Goal: Task Accomplishment & Management: Complete application form

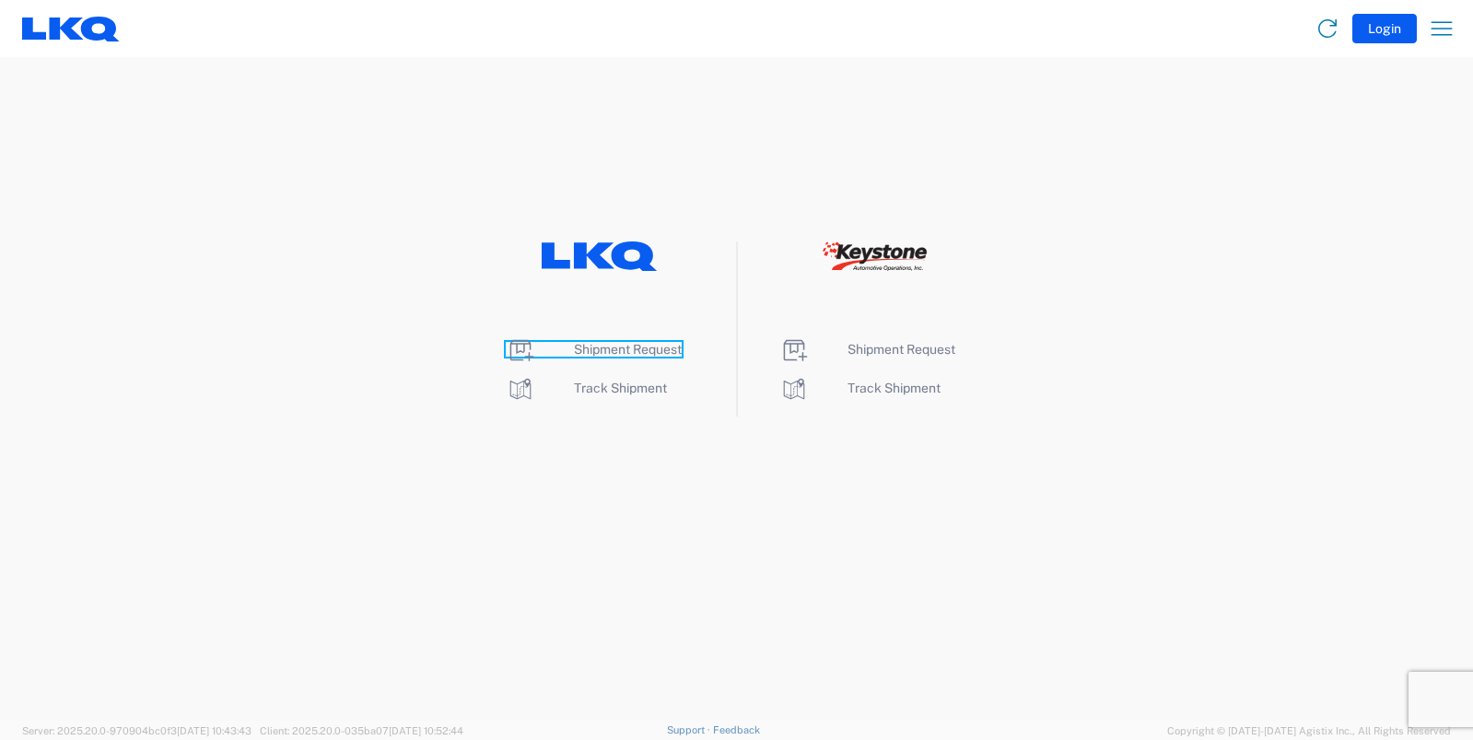
click at [606, 344] on span "Shipment Request" at bounding box center [628, 349] width 108 height 15
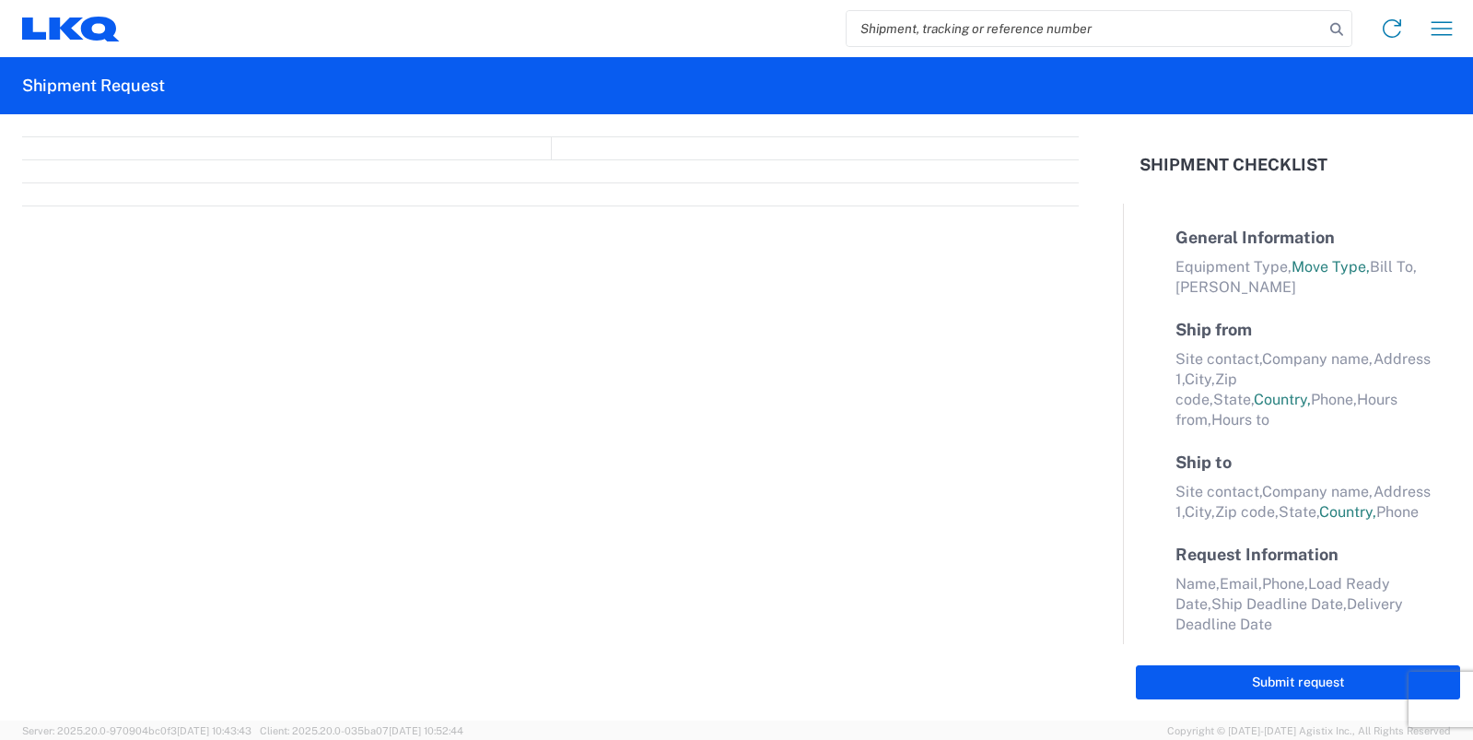
select select "FULL"
select select "LBS"
select select "IN"
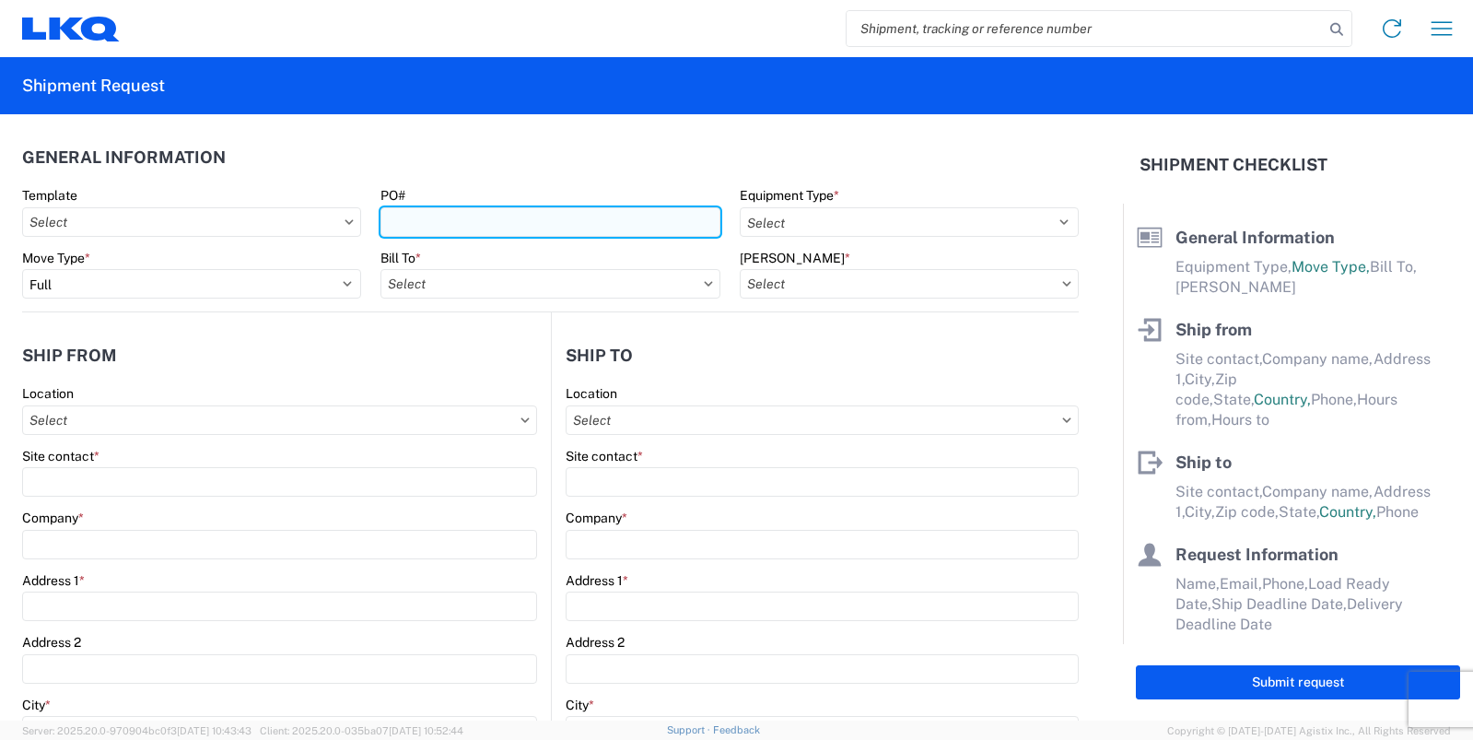
click at [552, 233] on input "PO#" at bounding box center [549, 221] width 339 height 29
type input "[DATE]-[DATE]"
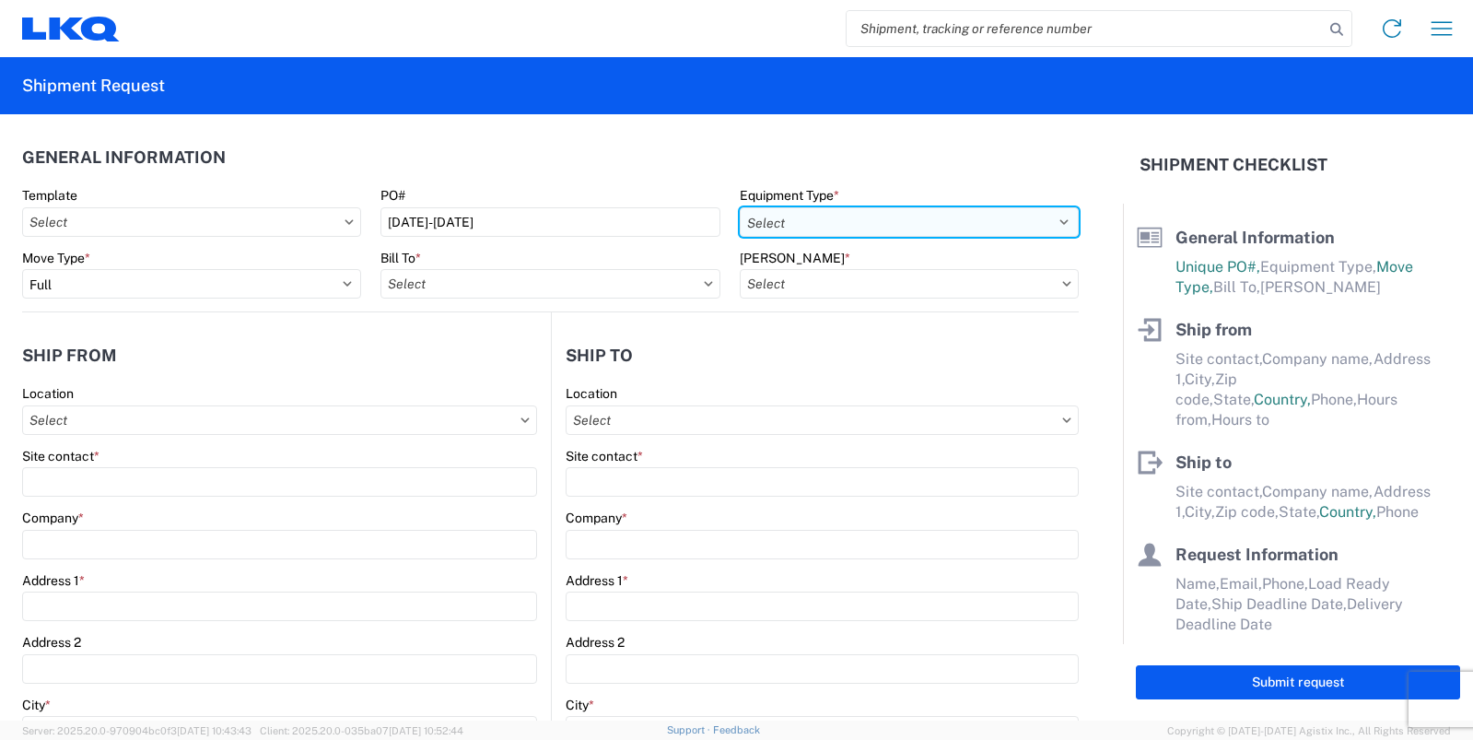
click at [837, 212] on select "Select 53’ Dry Van Flatbed Dropdeck (van) Lowboy (flatbed) Rail" at bounding box center [909, 221] width 339 height 29
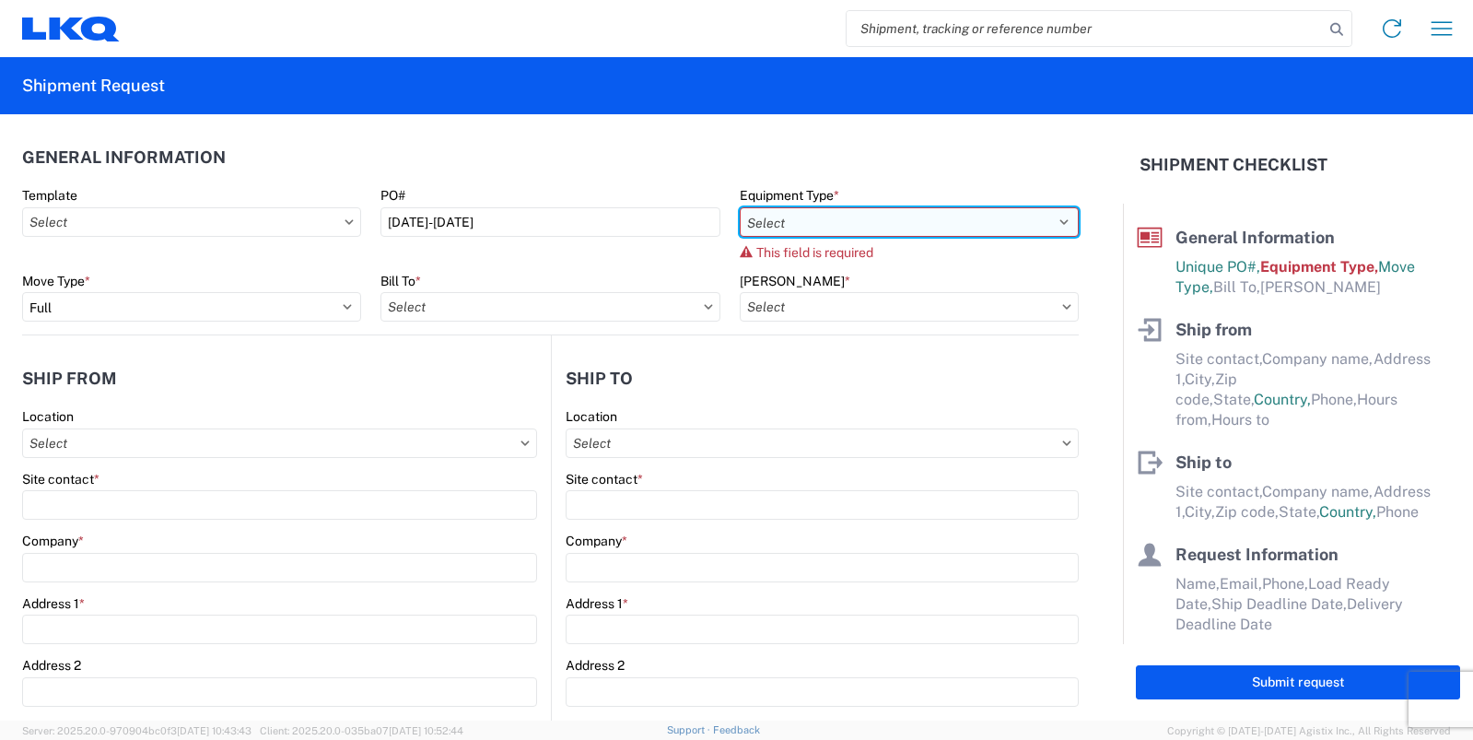
click at [1049, 218] on select "Select 53’ Dry Van Flatbed Dropdeck (van) Lowboy (flatbed) Rail" at bounding box center [909, 221] width 339 height 29
select select "STDV"
click at [740, 207] on select "Select 53’ Dry Van Flatbed Dropdeck (van) Lowboy (flatbed) Rail" at bounding box center [909, 221] width 339 height 29
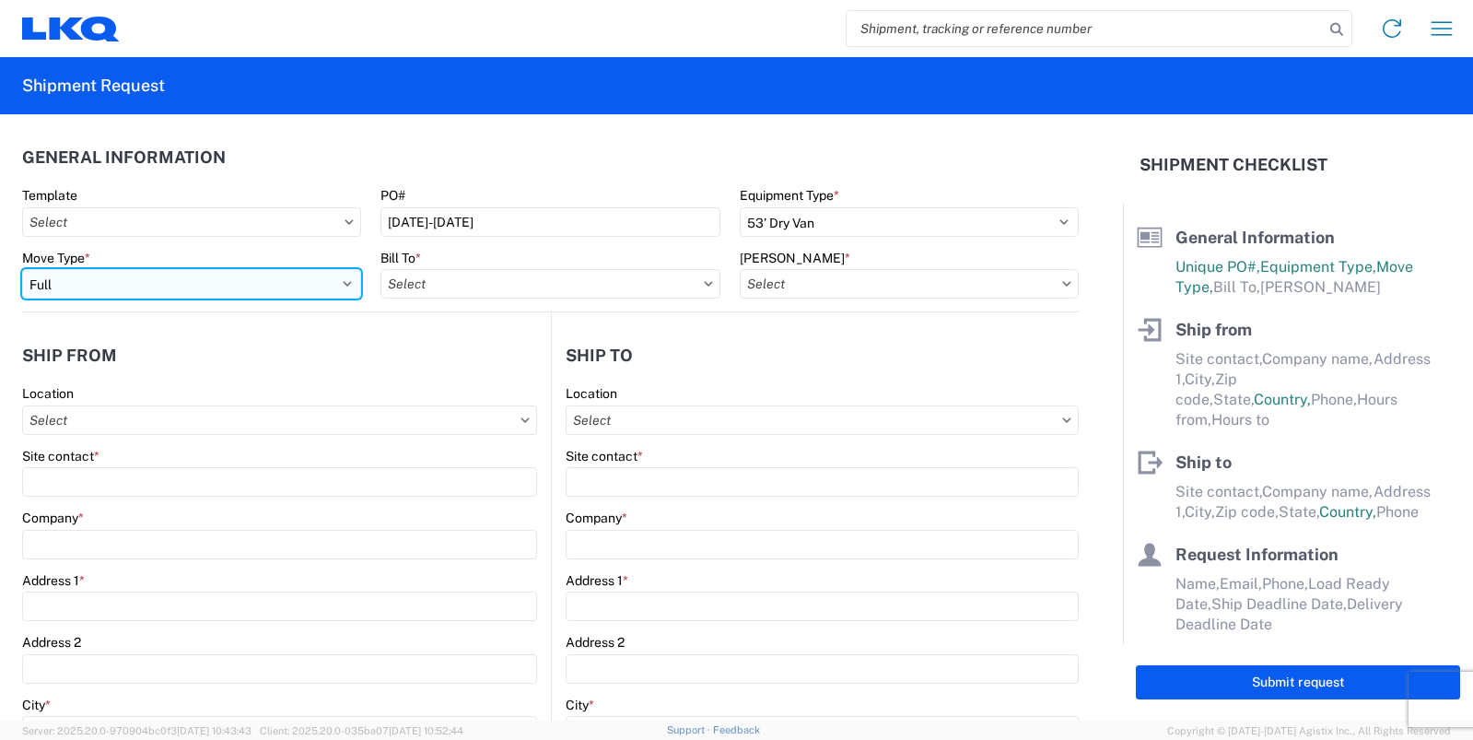
click at [156, 281] on select "Select Full Partial TL" at bounding box center [191, 283] width 339 height 29
click at [22, 269] on select "Select Full Partial TL" at bounding box center [191, 283] width 339 height 29
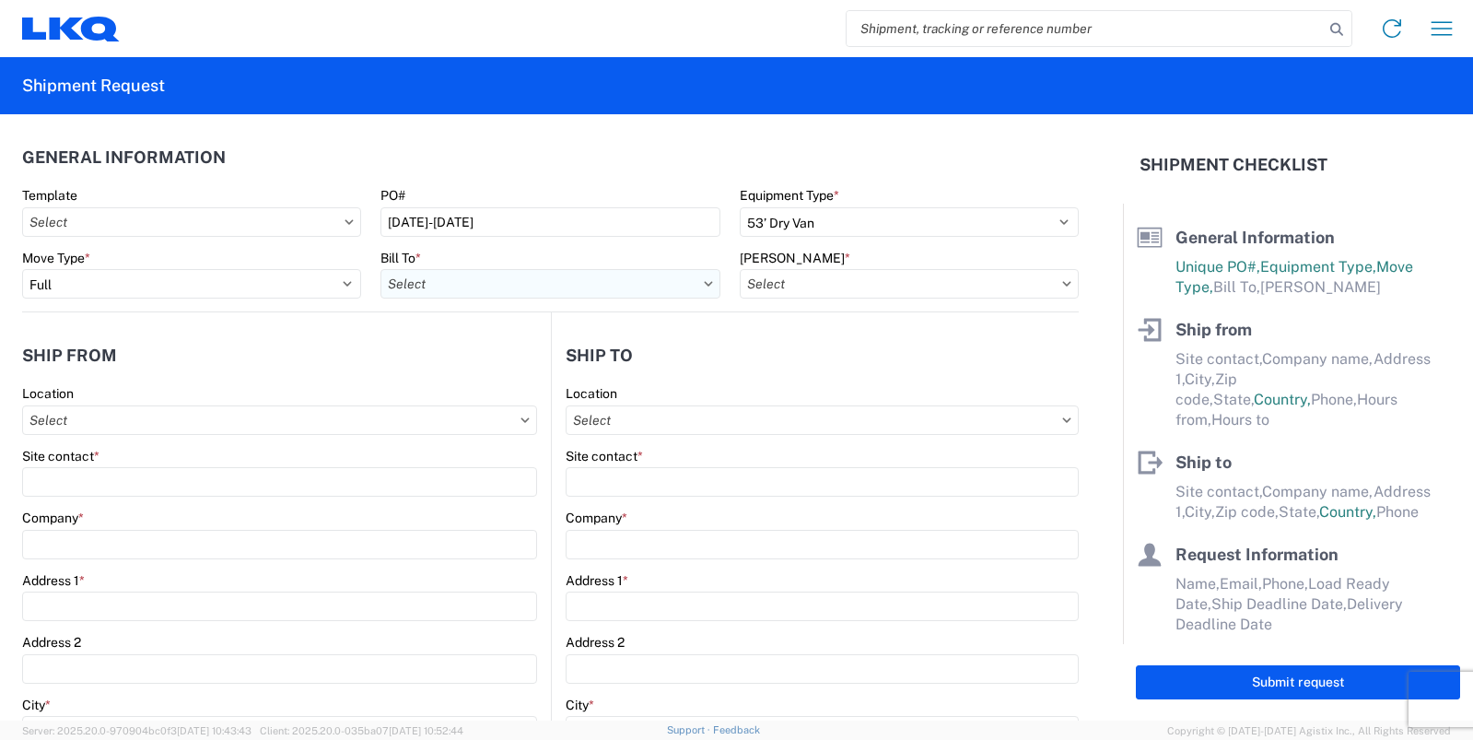
click at [511, 276] on input "text" at bounding box center [549, 283] width 339 height 29
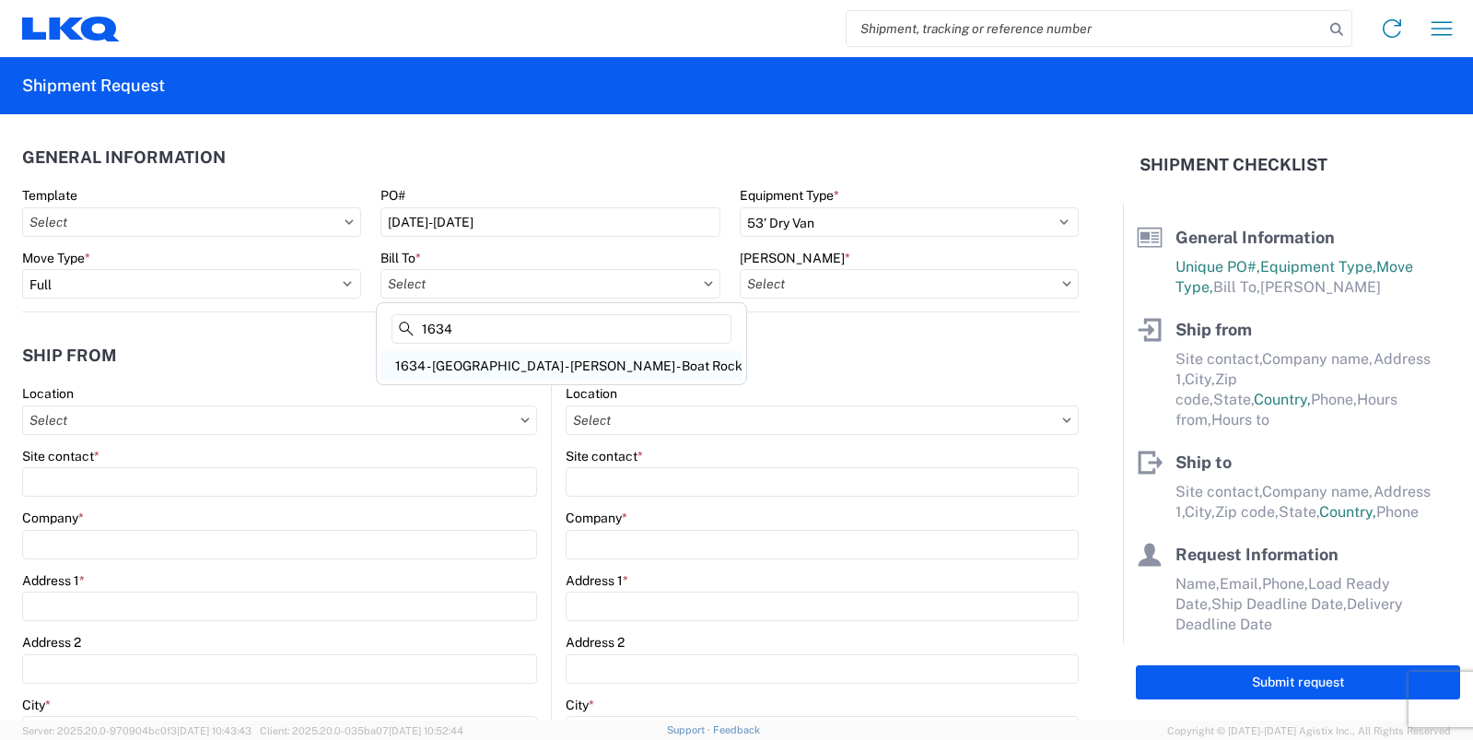
type input "1634"
click at [485, 364] on div "1634 - [GEOGRAPHIC_DATA] - [PERSON_NAME] - Boat Rock" at bounding box center [561, 365] width 362 height 29
type input "1634 - [GEOGRAPHIC_DATA] - [PERSON_NAME] - Boat Rock"
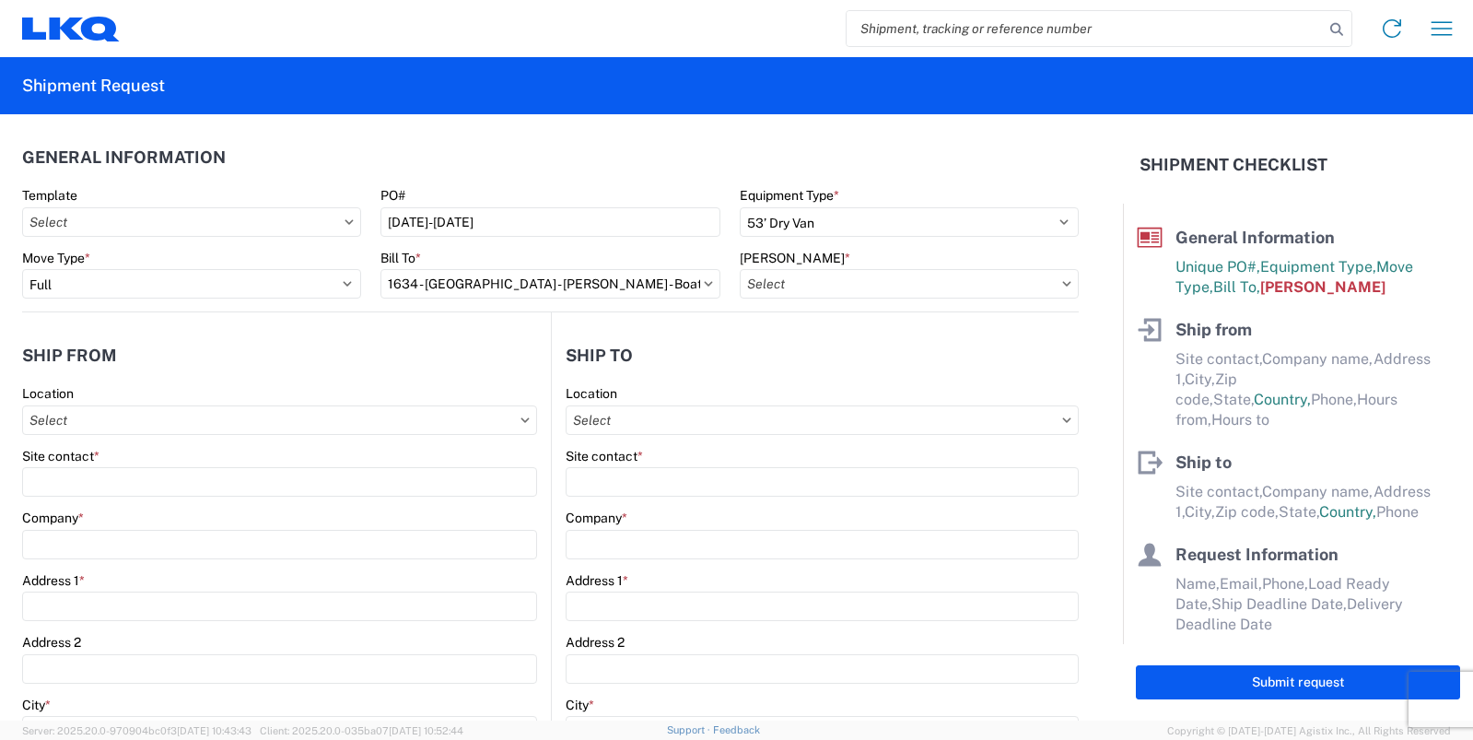
click at [1062, 284] on icon at bounding box center [1066, 284] width 9 height 6
click at [933, 277] on input "text" at bounding box center [909, 283] width 339 height 29
click at [852, 355] on div "1634-1300-50180-0000 - 1634 Freight In - Cores" at bounding box center [896, 365] width 322 height 29
type input "1634-1300-50180-0000 - 1634 Freight In - Cores"
click at [172, 427] on input "text" at bounding box center [279, 419] width 515 height 29
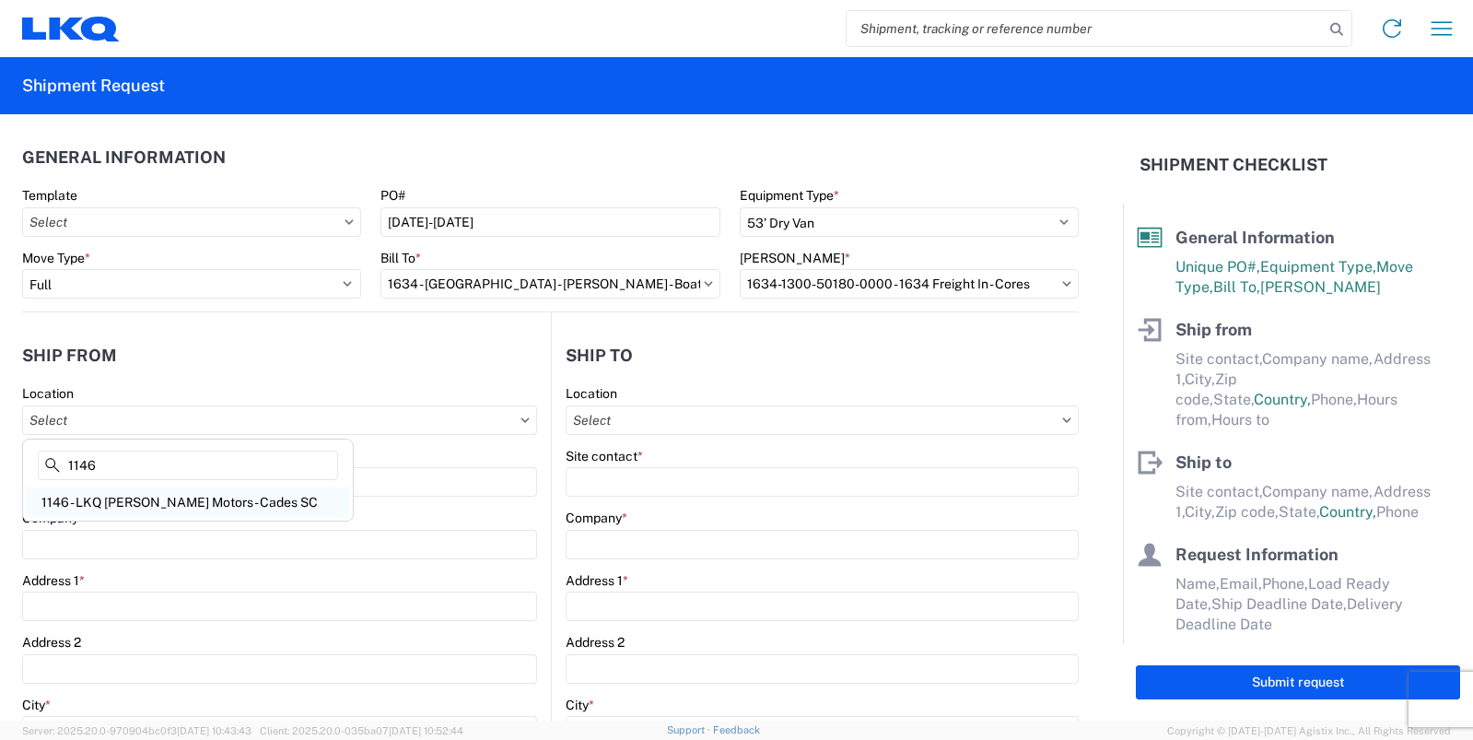
type input "1146"
click at [156, 497] on div "1146 - LKQ [PERSON_NAME] Motors - Cades SC" at bounding box center [188, 501] width 322 height 29
type input "1146 - LKQ [PERSON_NAME] Motors - Cades SC"
type input "LKQ Corporation"
type input "[STREET_ADDRESS]"
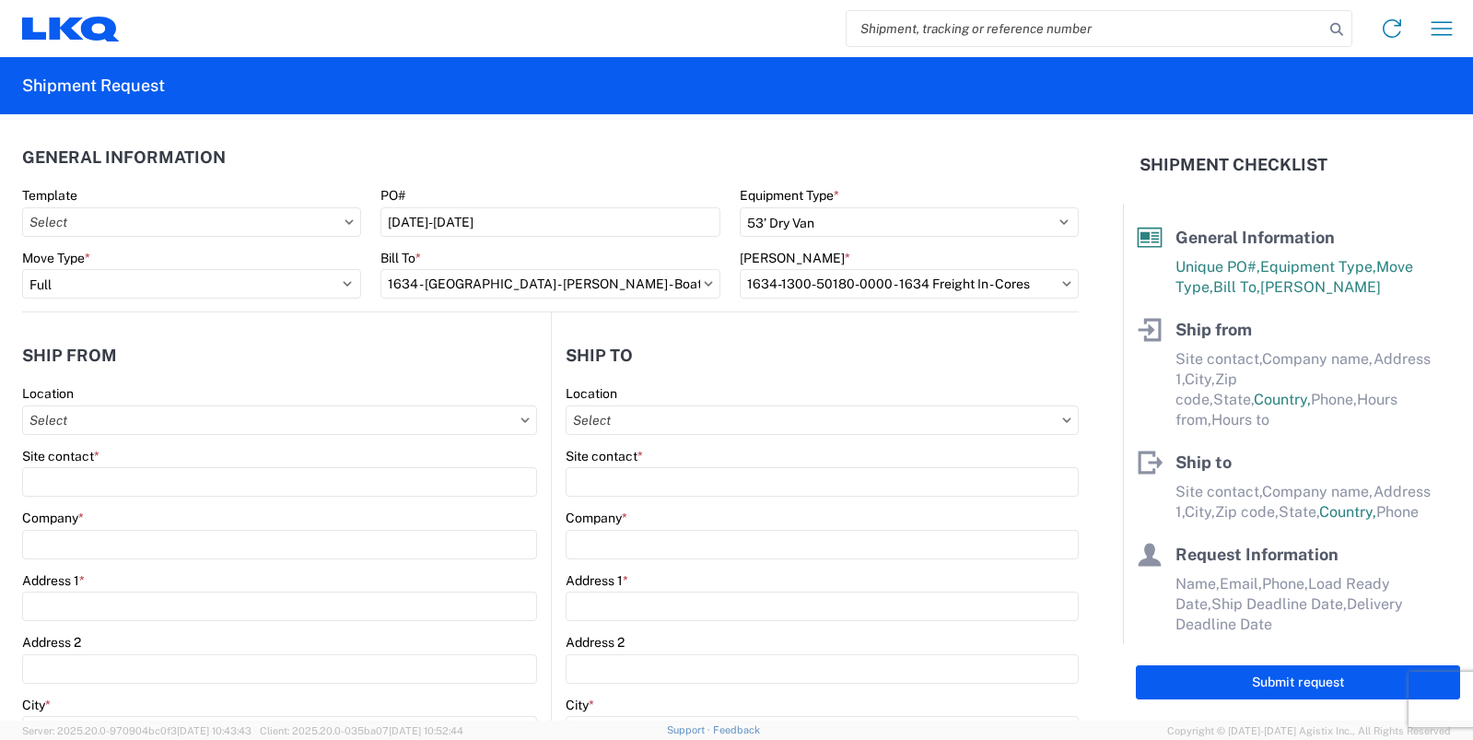
type input "Cades"
type input "29518"
select select "SC"
select select "US"
type input "07:00"
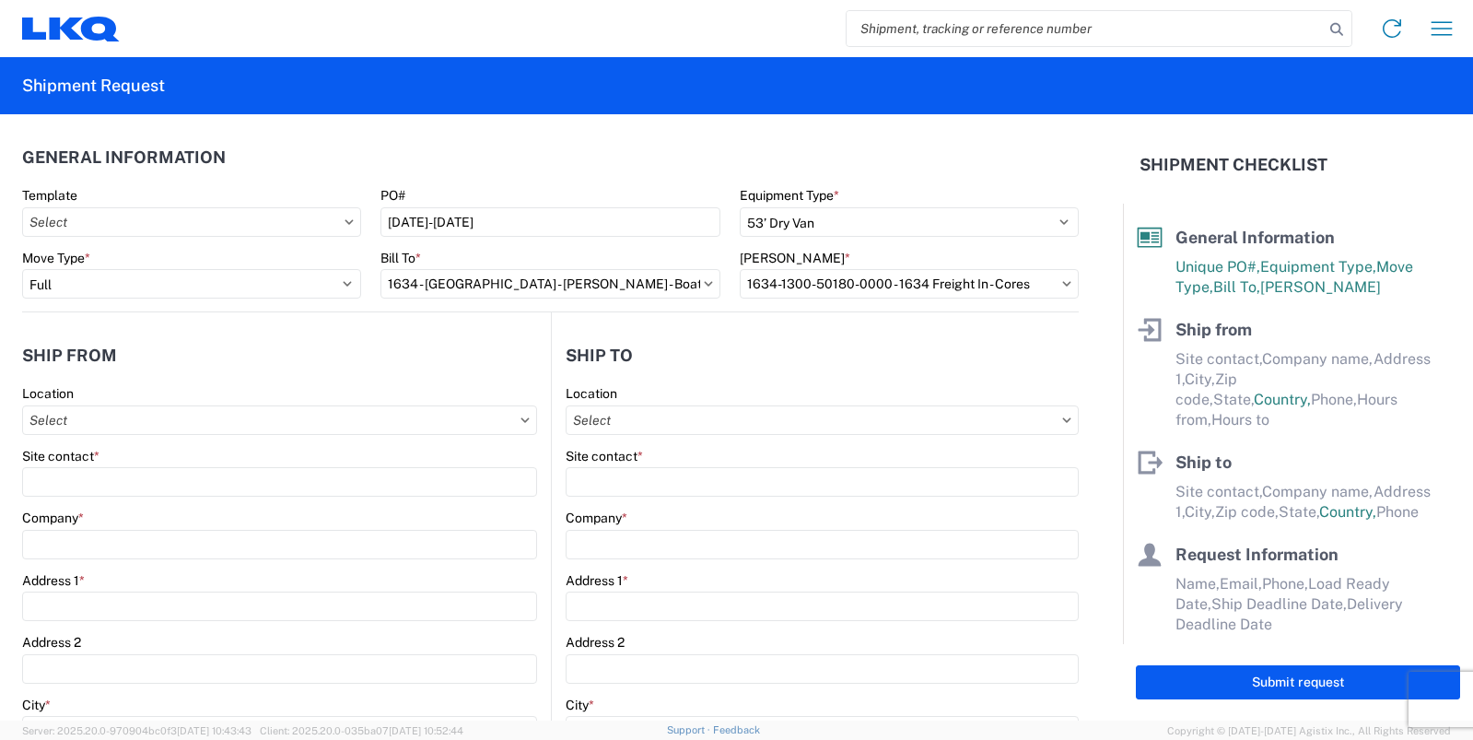
type input "17:00"
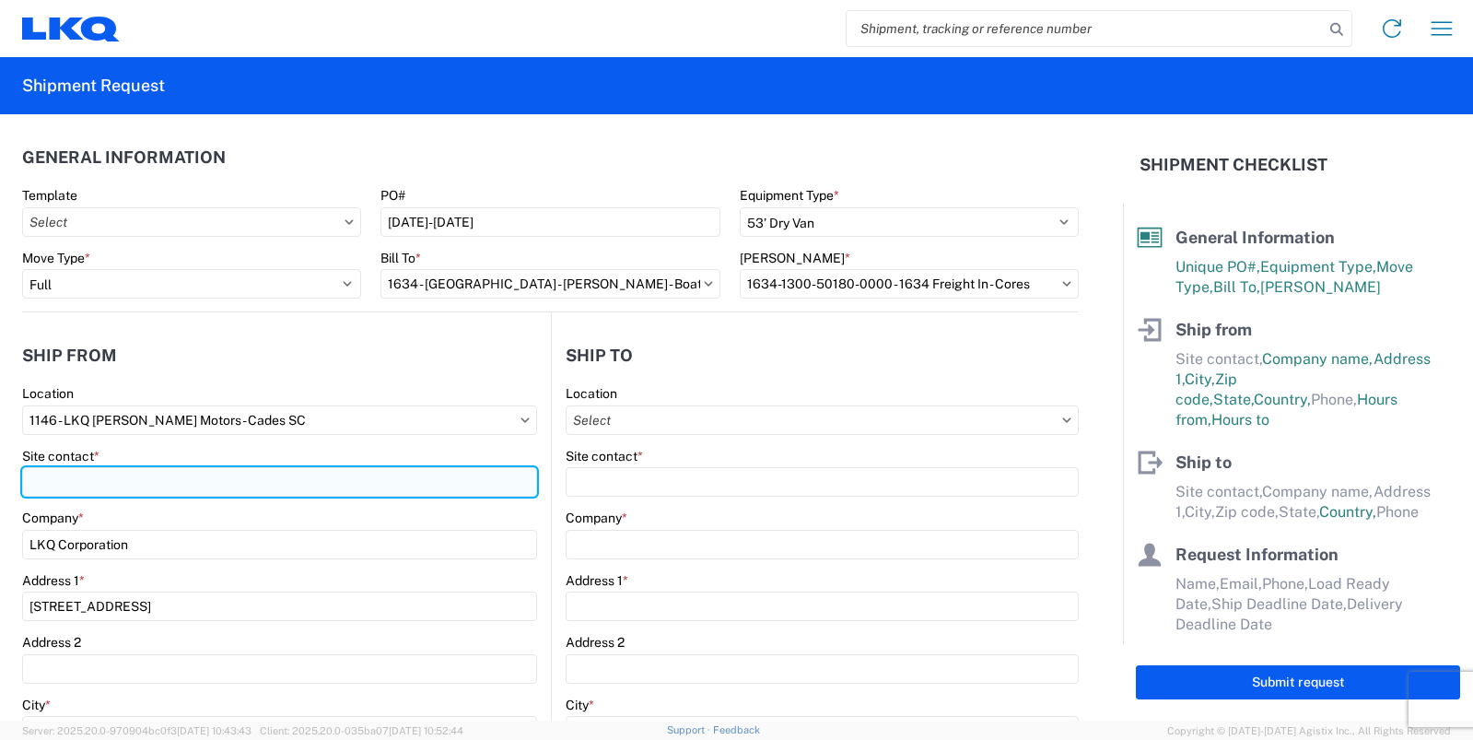
click at [141, 482] on input "Site contact *" at bounding box center [279, 481] width 515 height 29
type input "[PERSON_NAME]"
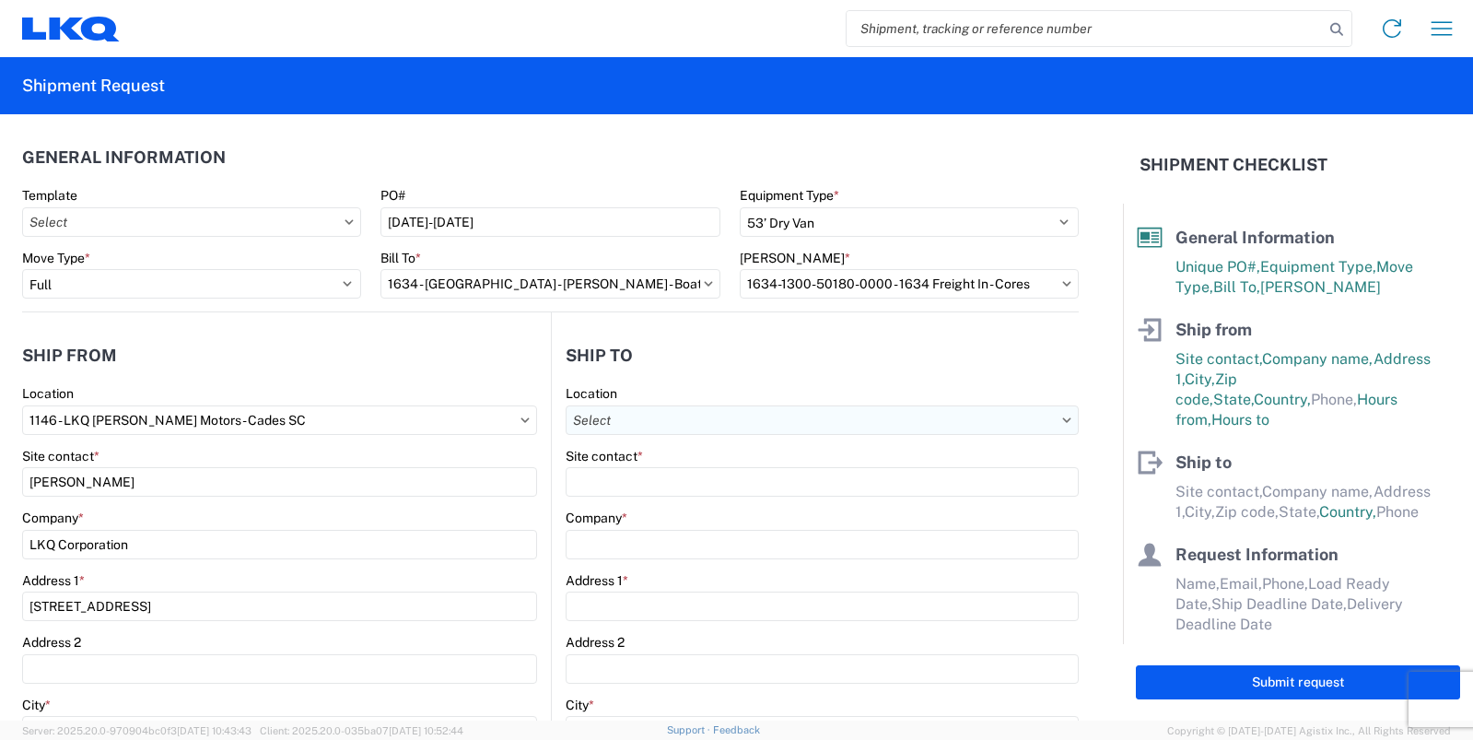
click at [687, 412] on input "text" at bounding box center [823, 419] width 514 height 29
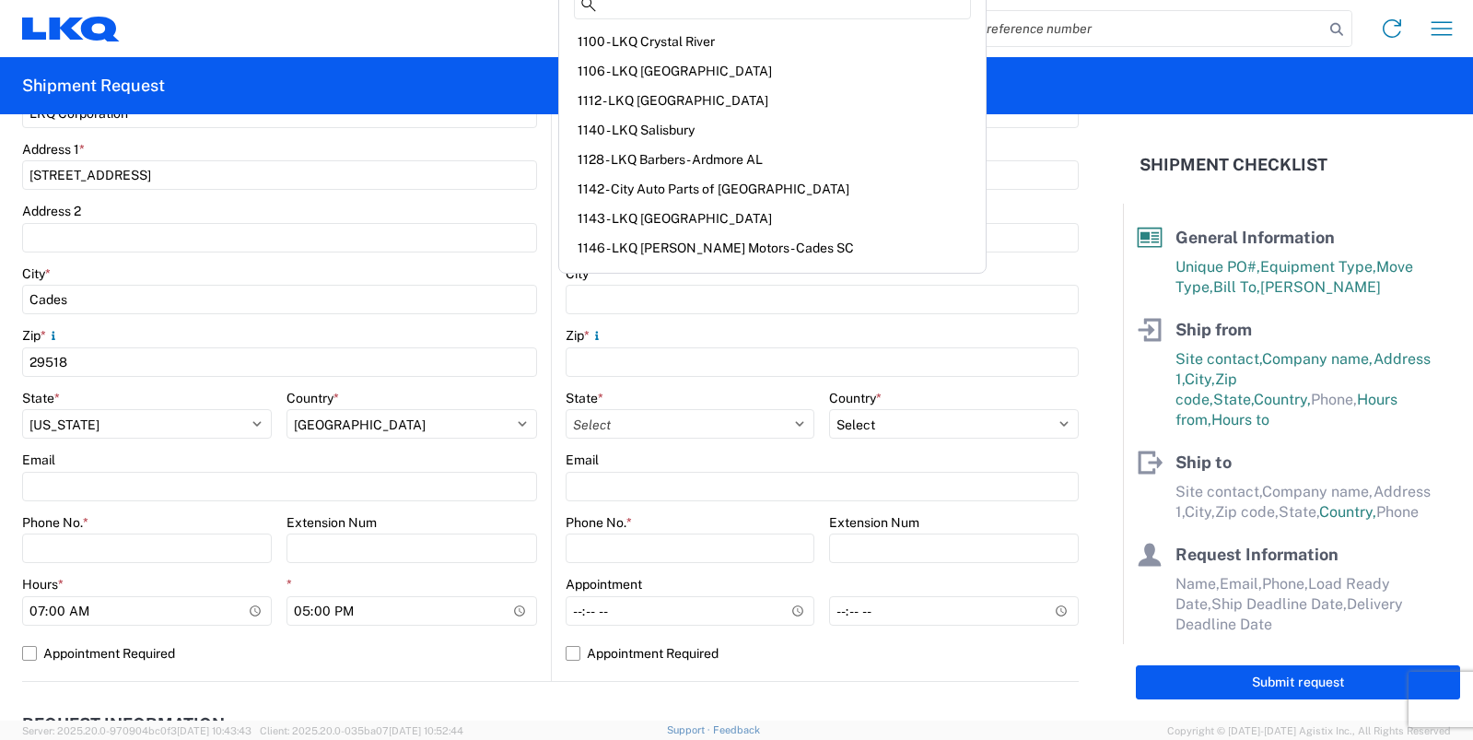
scroll to position [461, 0]
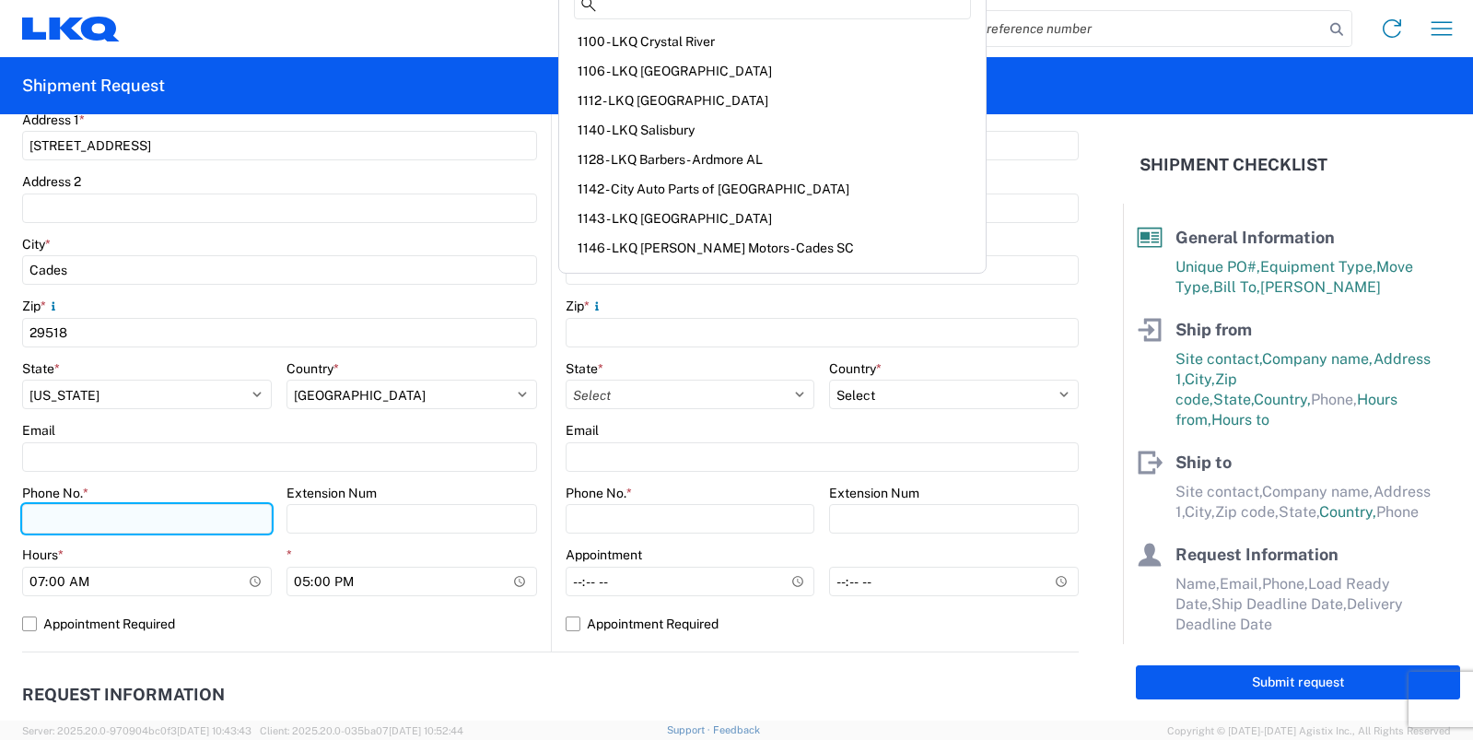
click at [188, 522] on input "Phone No. *" at bounding box center [147, 518] width 250 height 29
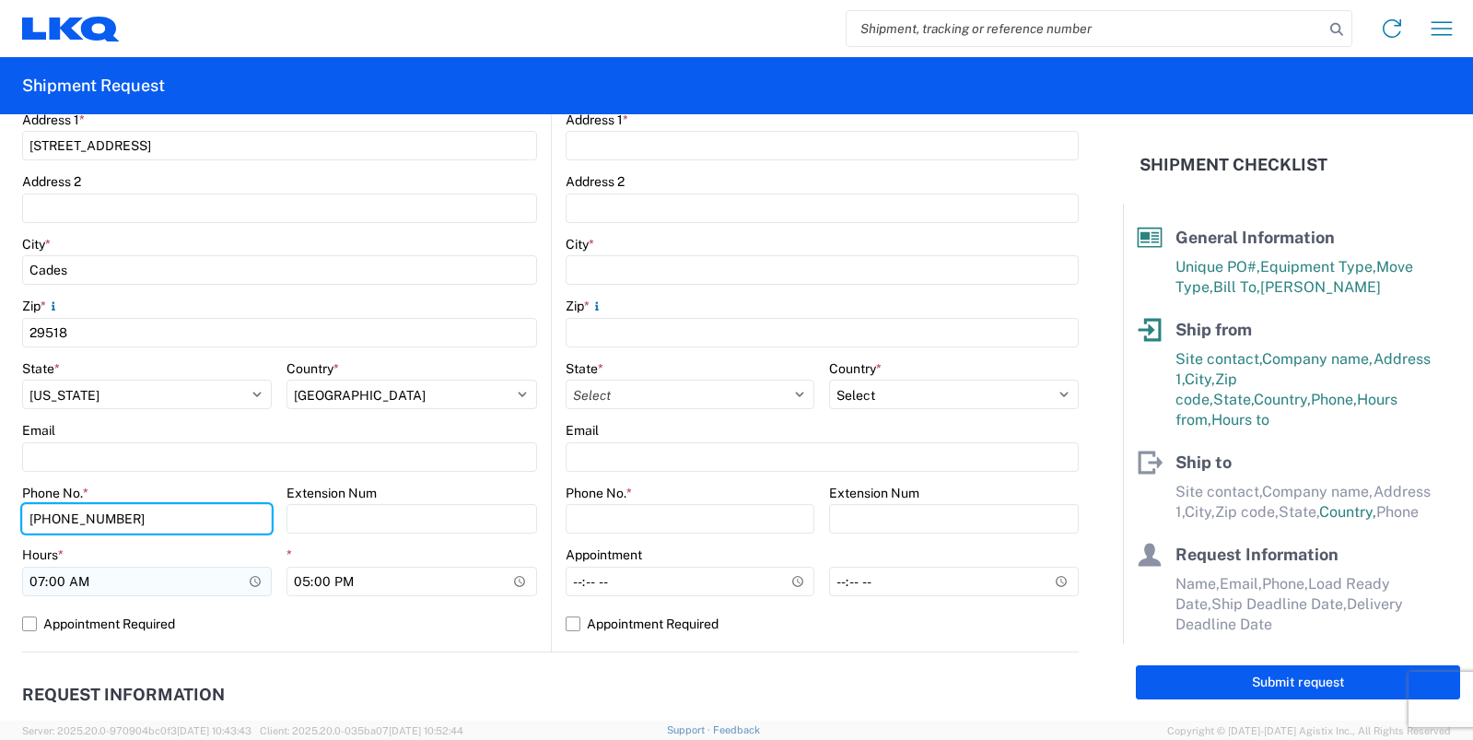
type input "[PHONE_NUMBER]"
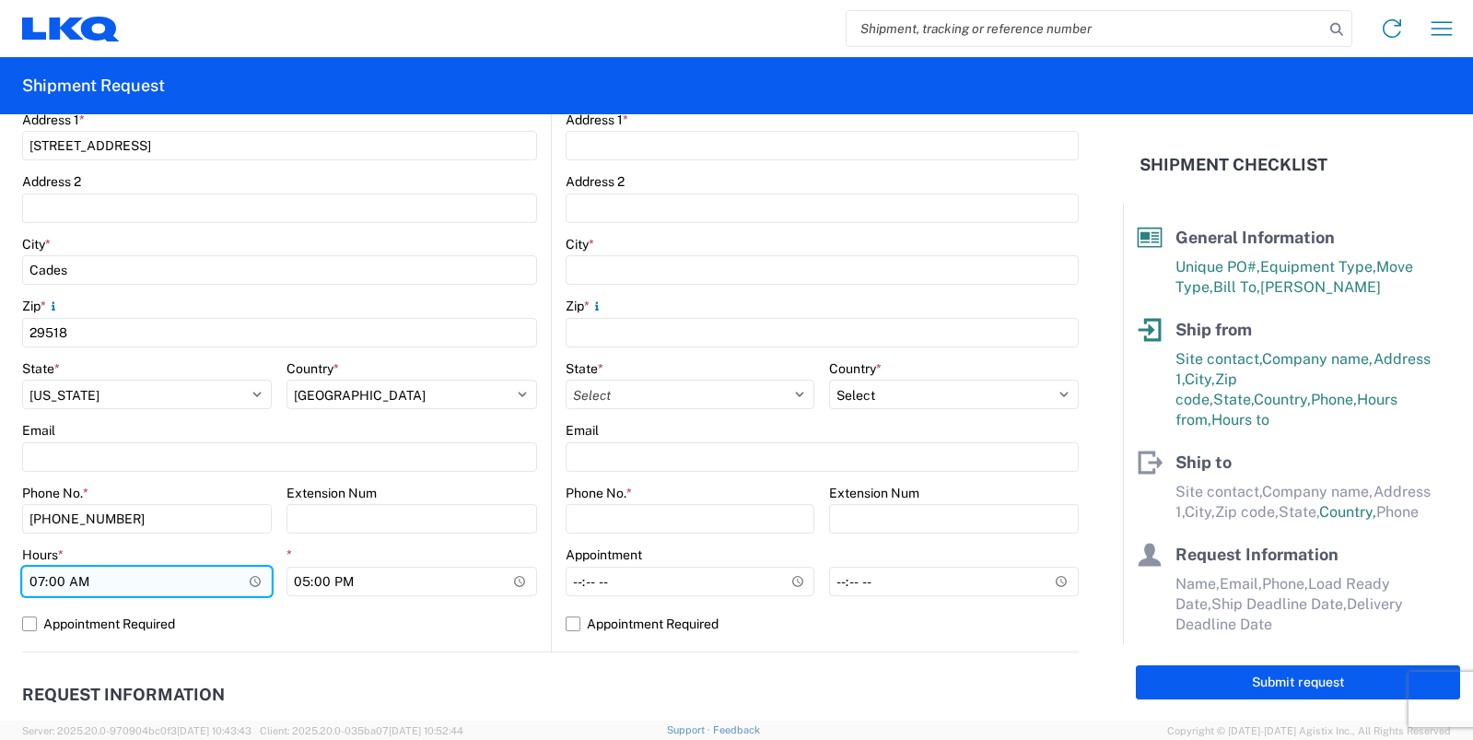
click at [44, 579] on input "07:00" at bounding box center [147, 581] width 250 height 29
type input "08:00"
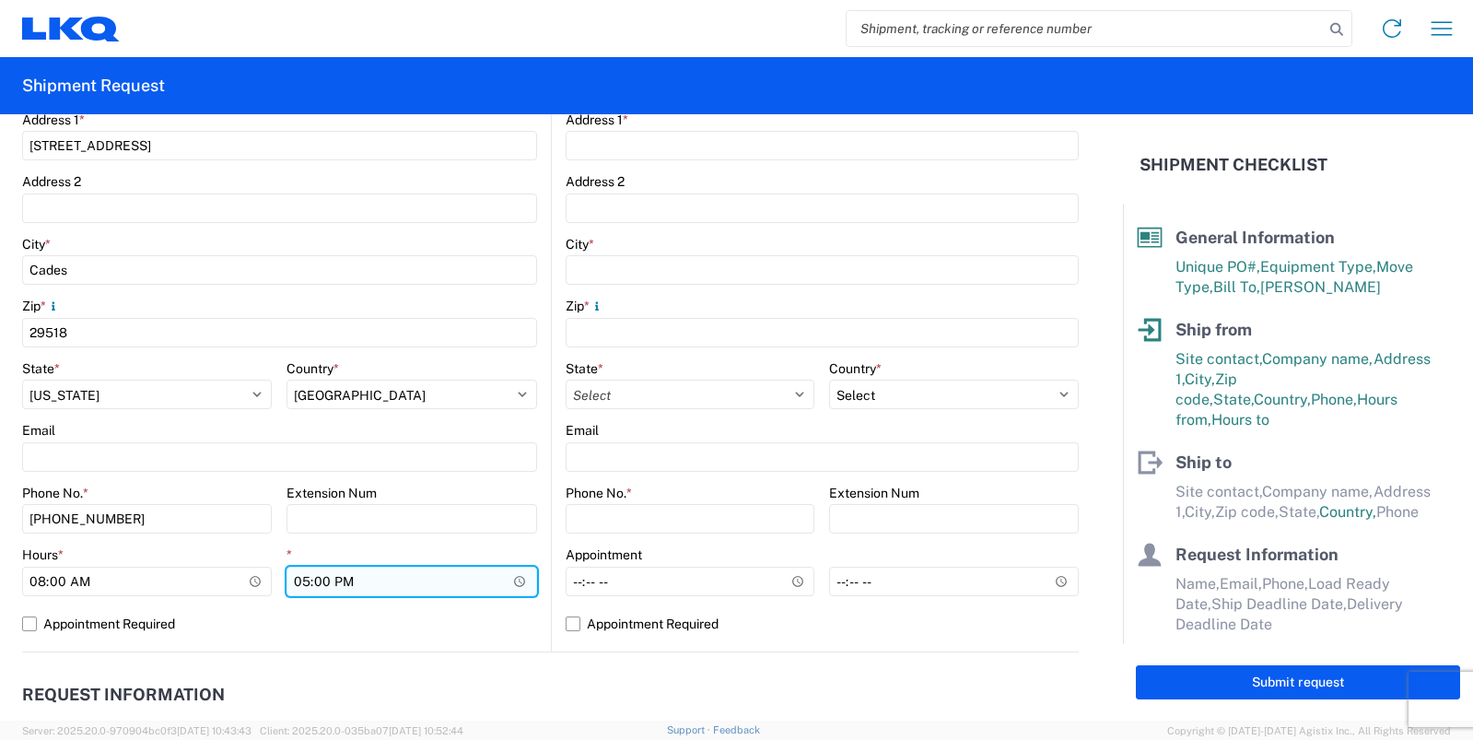
drag, startPoint x: 303, startPoint y: 572, endPoint x: 300, endPoint y: 582, distance: 10.5
click at [301, 582] on input "17:00" at bounding box center [412, 581] width 250 height 29
type input "15:00"
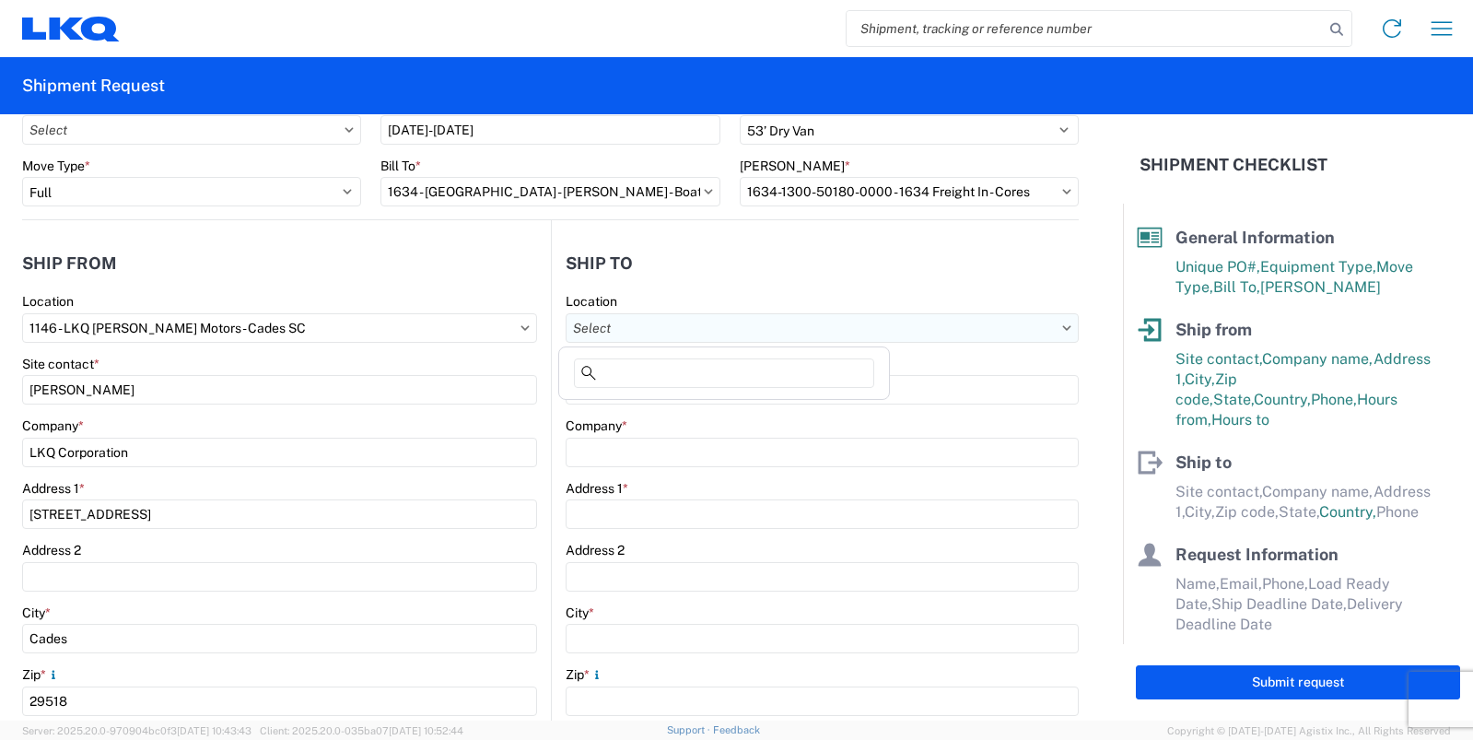
click at [717, 329] on input "text" at bounding box center [823, 327] width 514 height 29
type input "1"
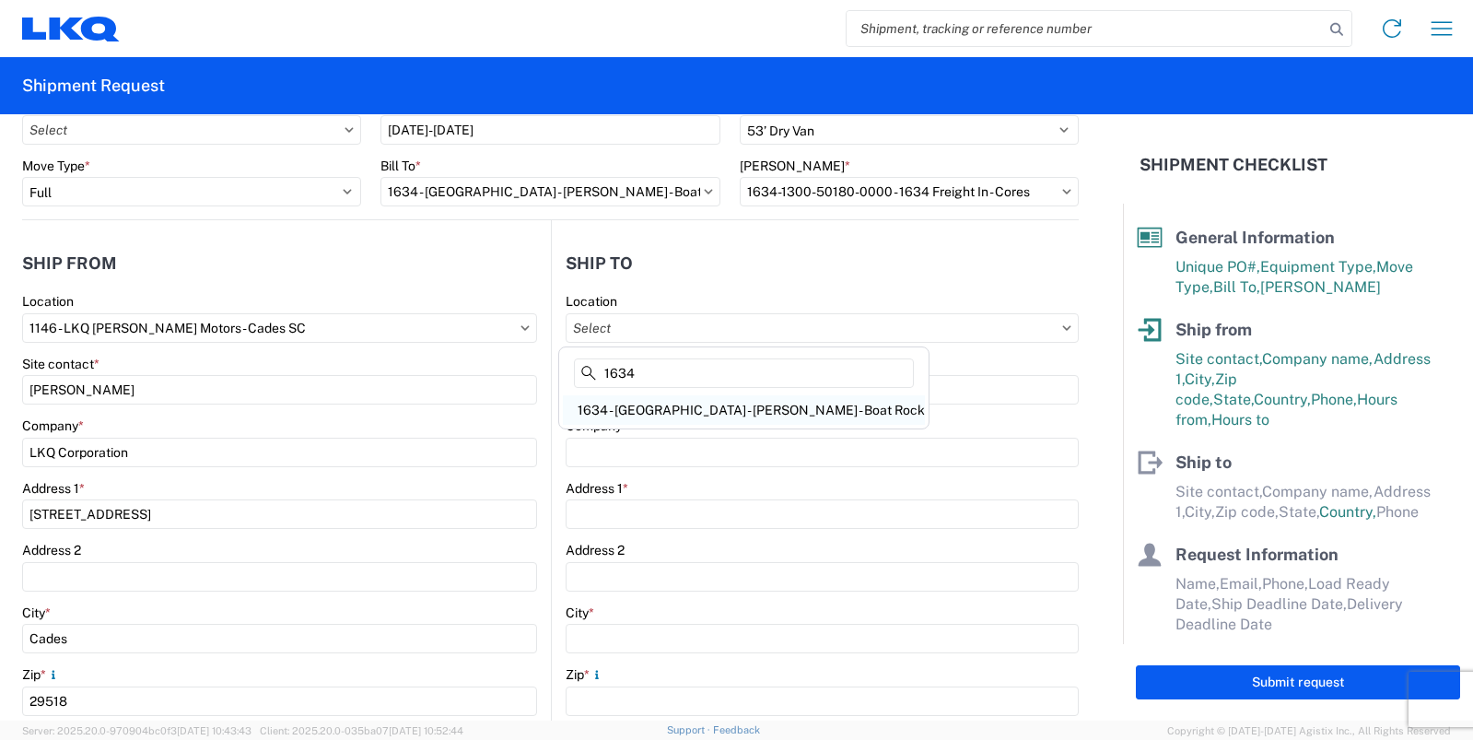
type input "1634"
click at [708, 419] on div "1634 - [GEOGRAPHIC_DATA] - [PERSON_NAME] - Boat Rock" at bounding box center [744, 409] width 362 height 29
type input "1634 - [GEOGRAPHIC_DATA] - [PERSON_NAME] - Boat Rock"
type input "LKQ Corporation"
type input "[STREET_ADDRESS]"
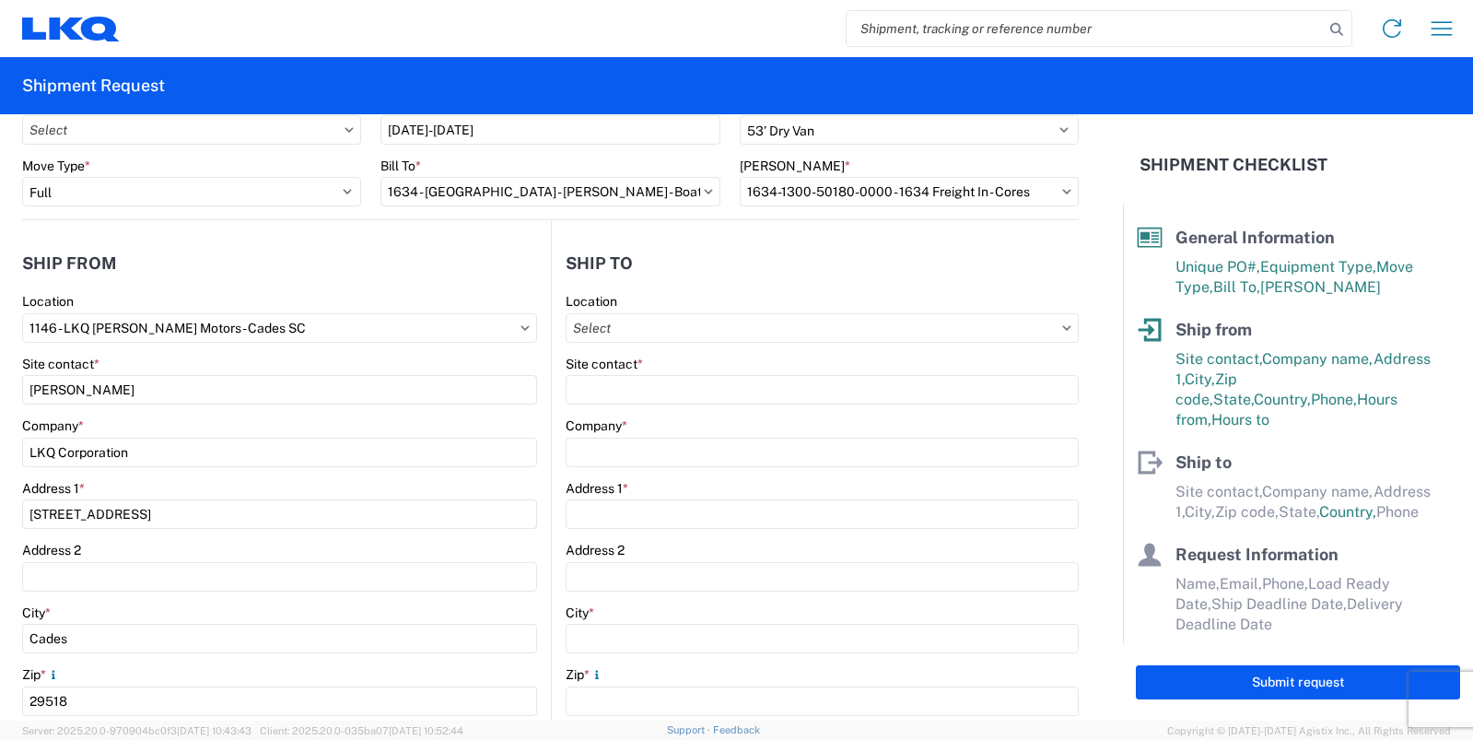
type input "[GEOGRAPHIC_DATA]"
type input "30336"
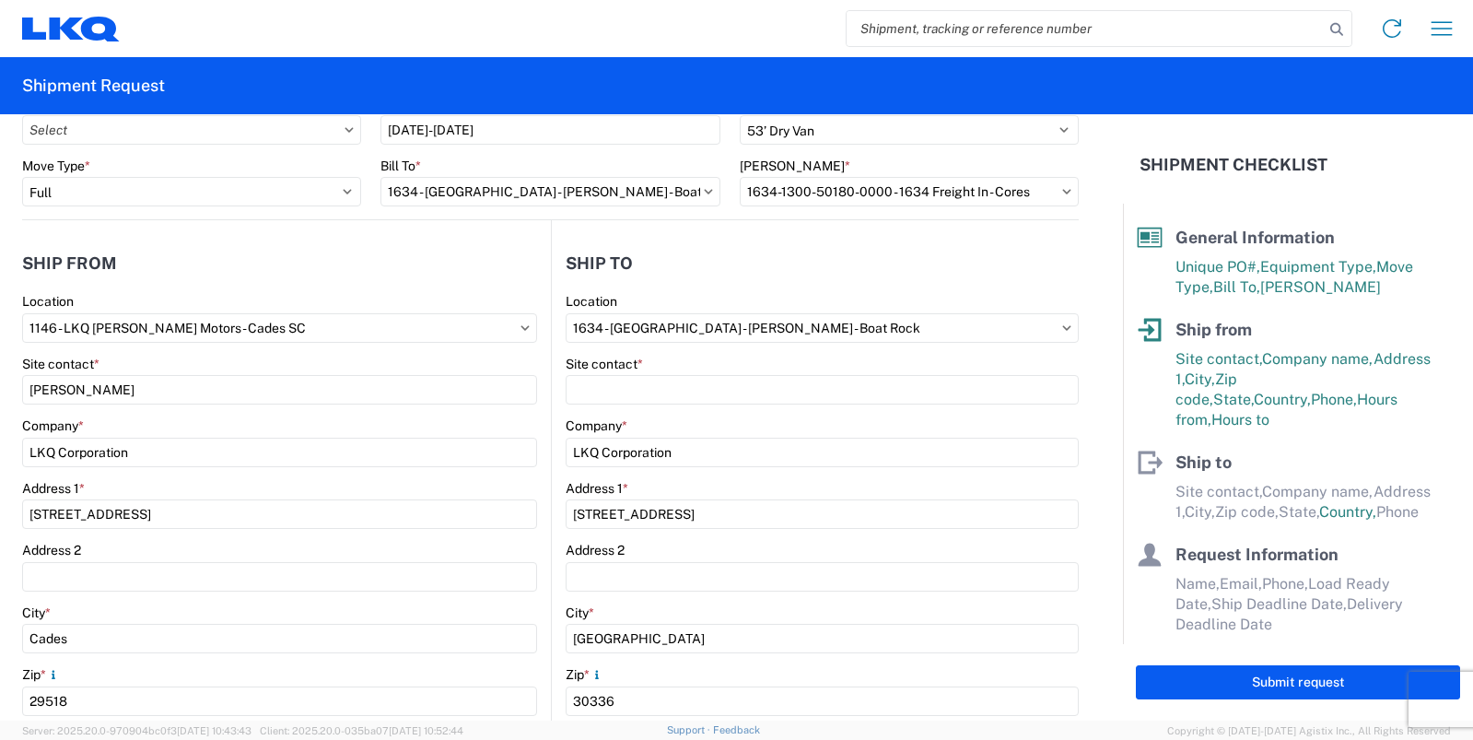
select select "GA"
select select "US"
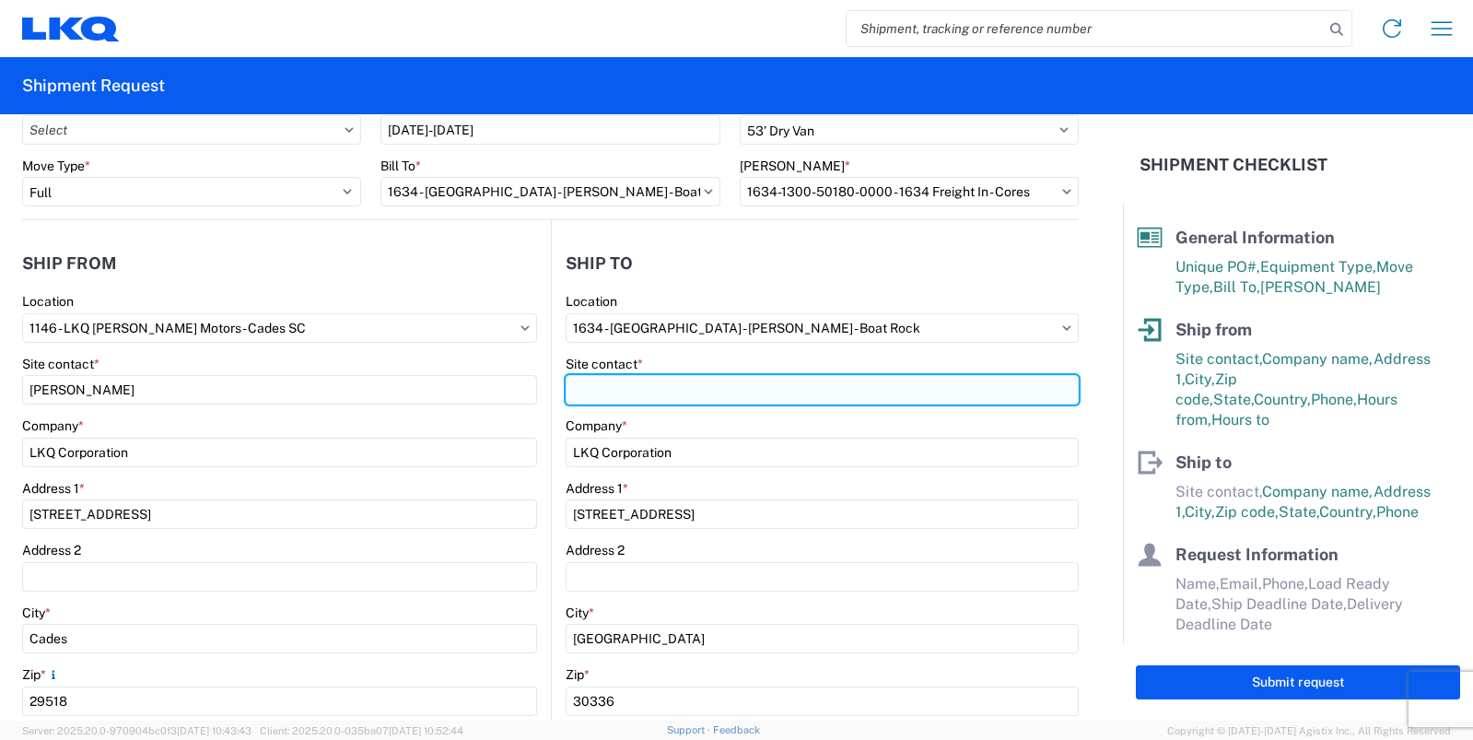
click at [665, 384] on input "Site contact *" at bounding box center [823, 389] width 514 height 29
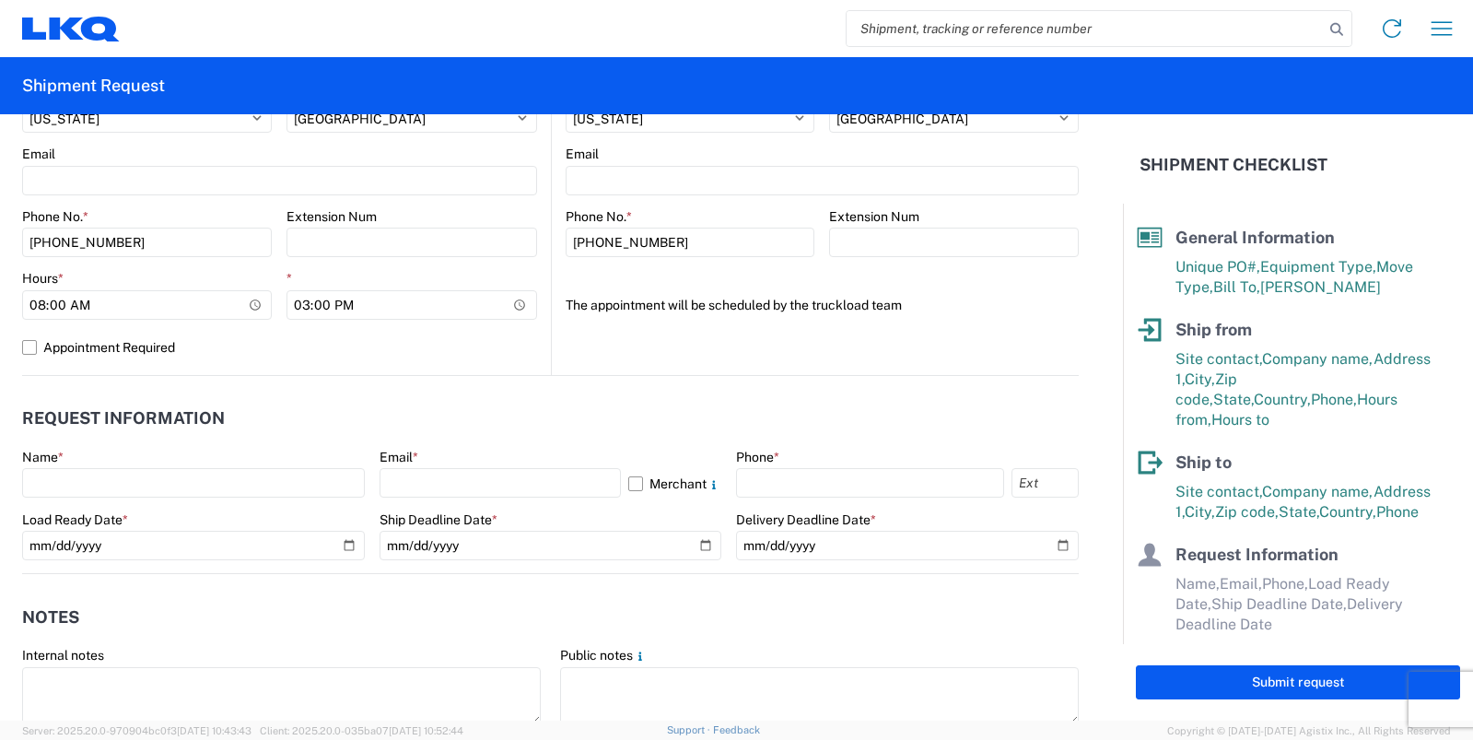
scroll to position [829, 0]
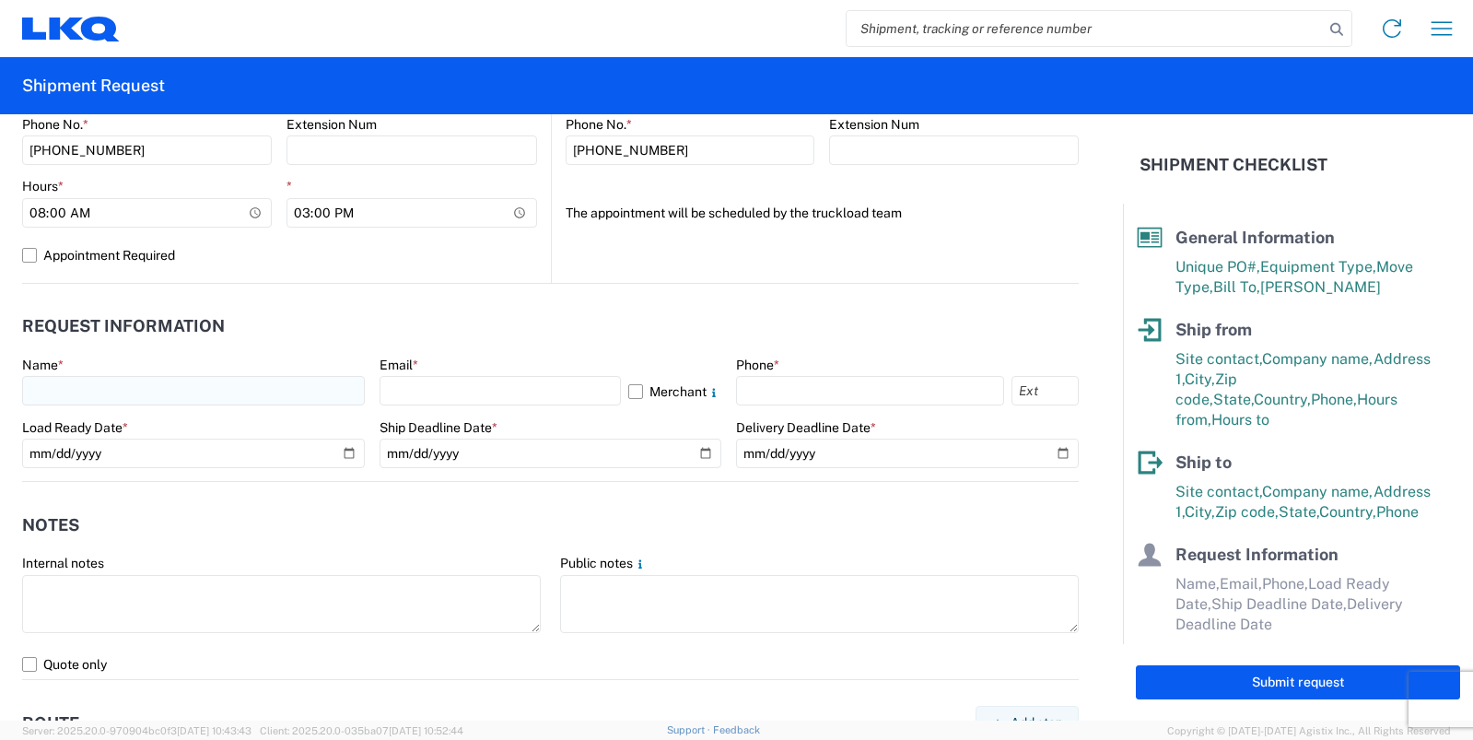
type input "[PERSON_NAME]"
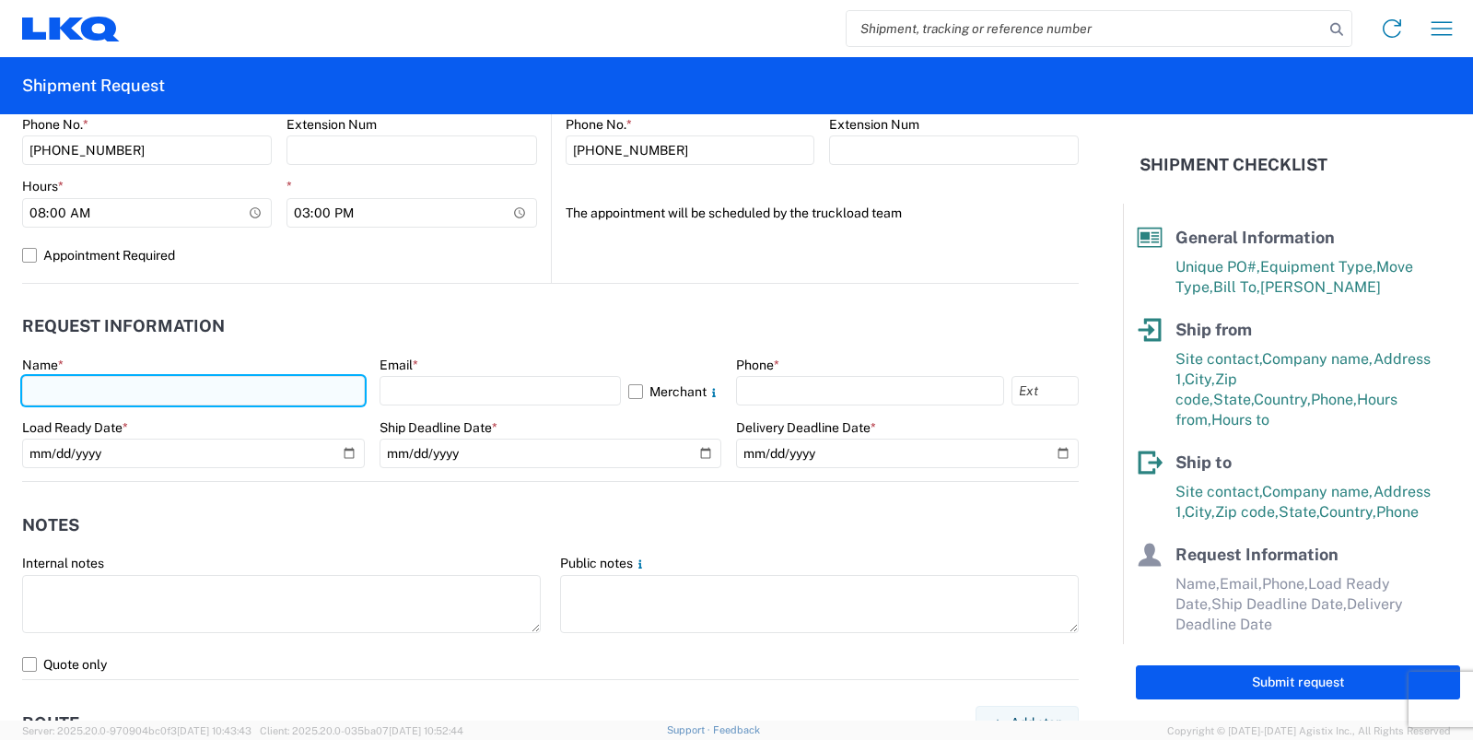
click at [52, 391] on input "text" at bounding box center [193, 390] width 343 height 29
type input "N"
type input "[PERSON_NAME]"
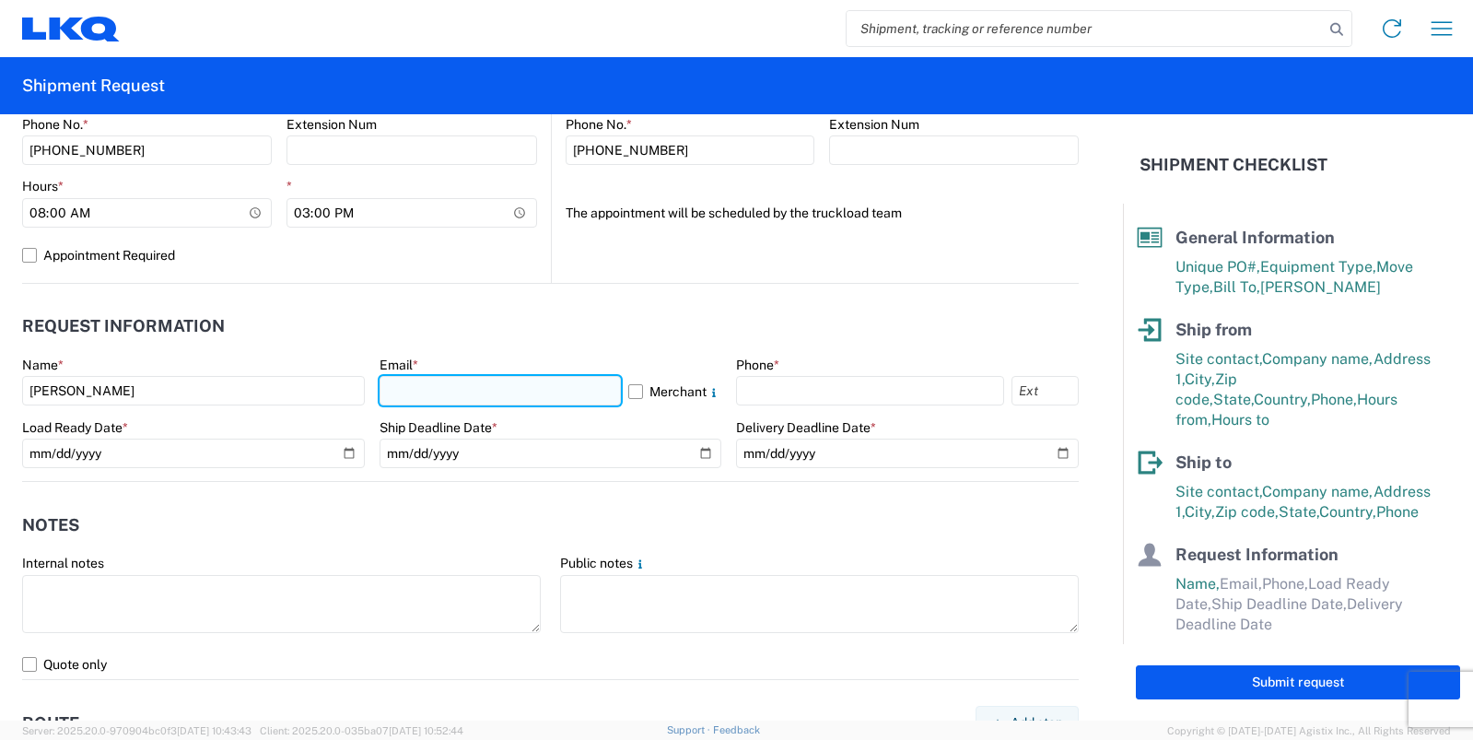
click at [406, 387] on input "text" at bounding box center [501, 390] width 242 height 29
type input "[EMAIL_ADDRESS][DOMAIN_NAME]"
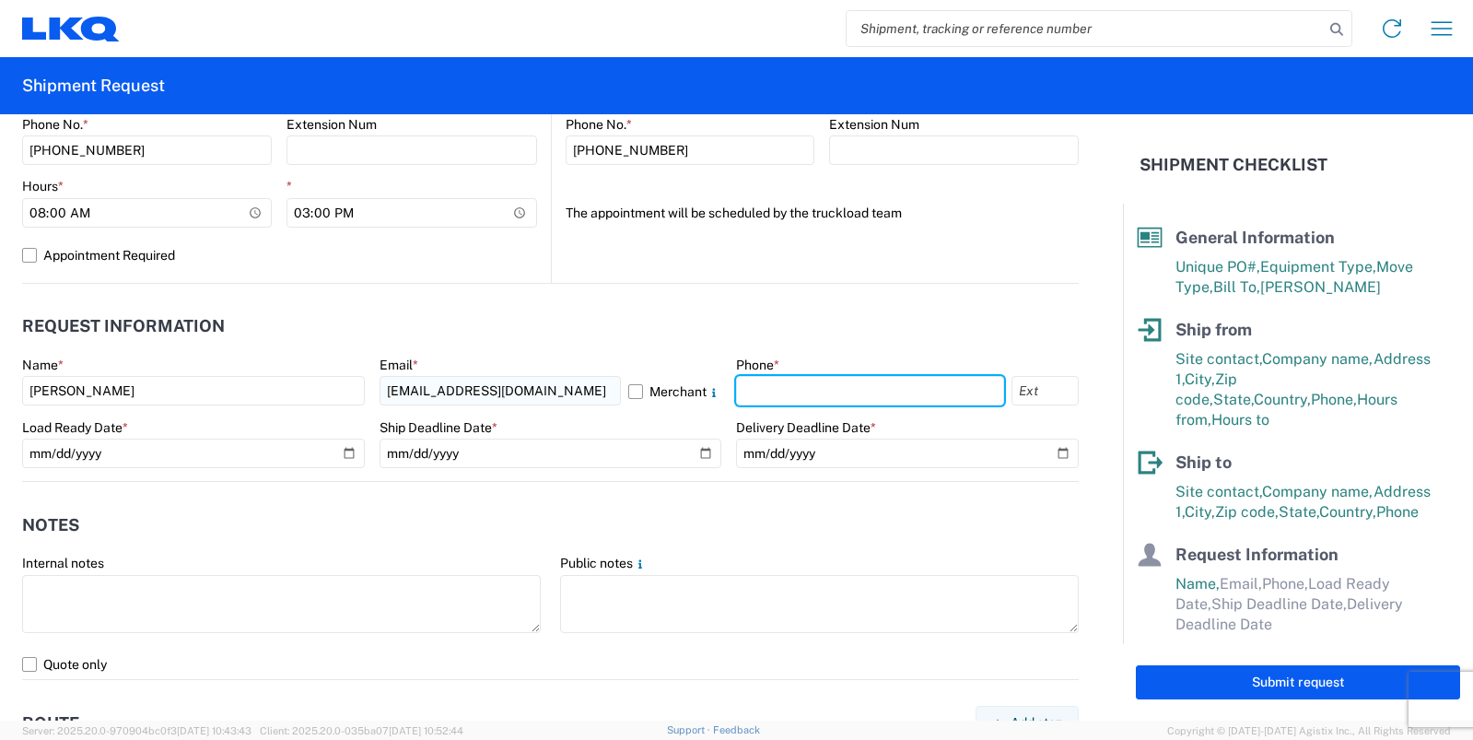
type input "8433736464"
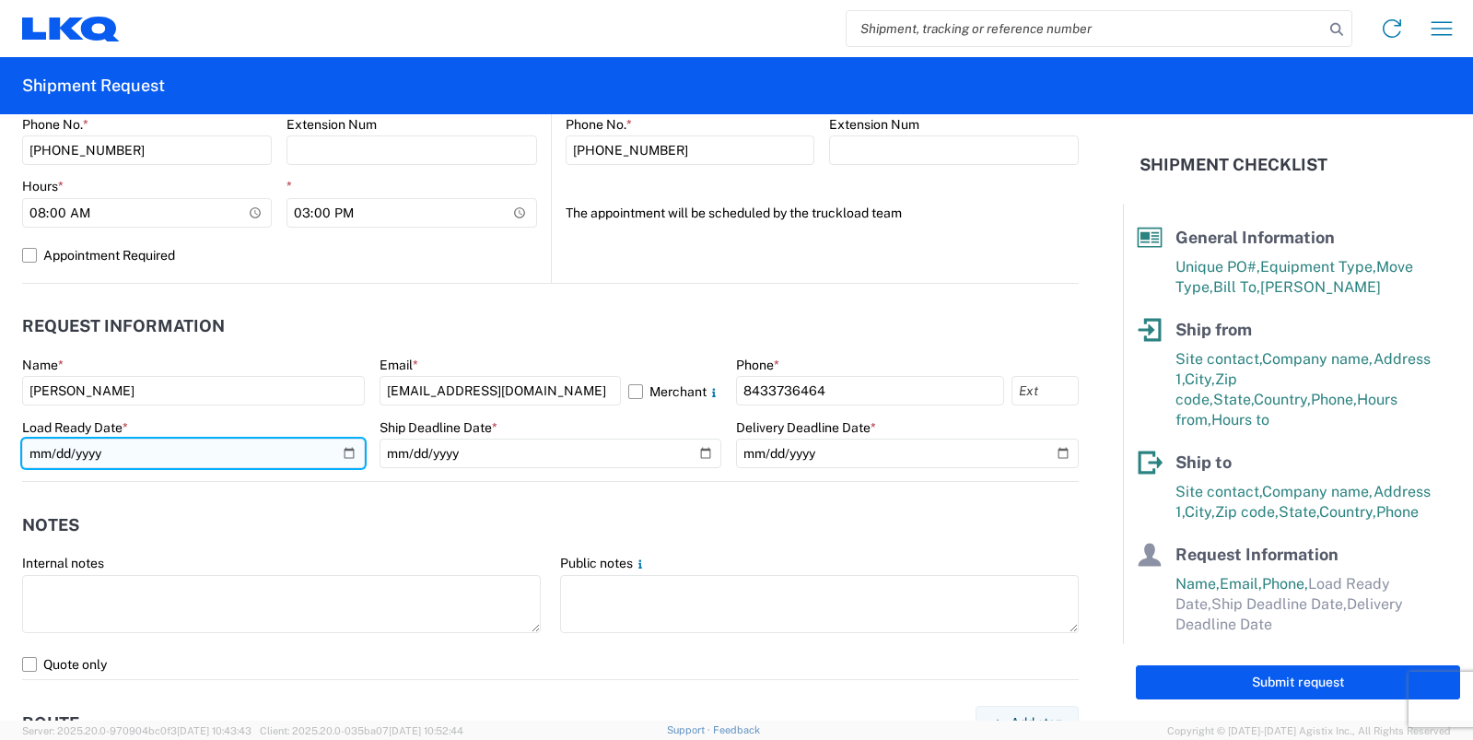
click at [343, 455] on input "date" at bounding box center [193, 453] width 343 height 29
type input "[DATE]"
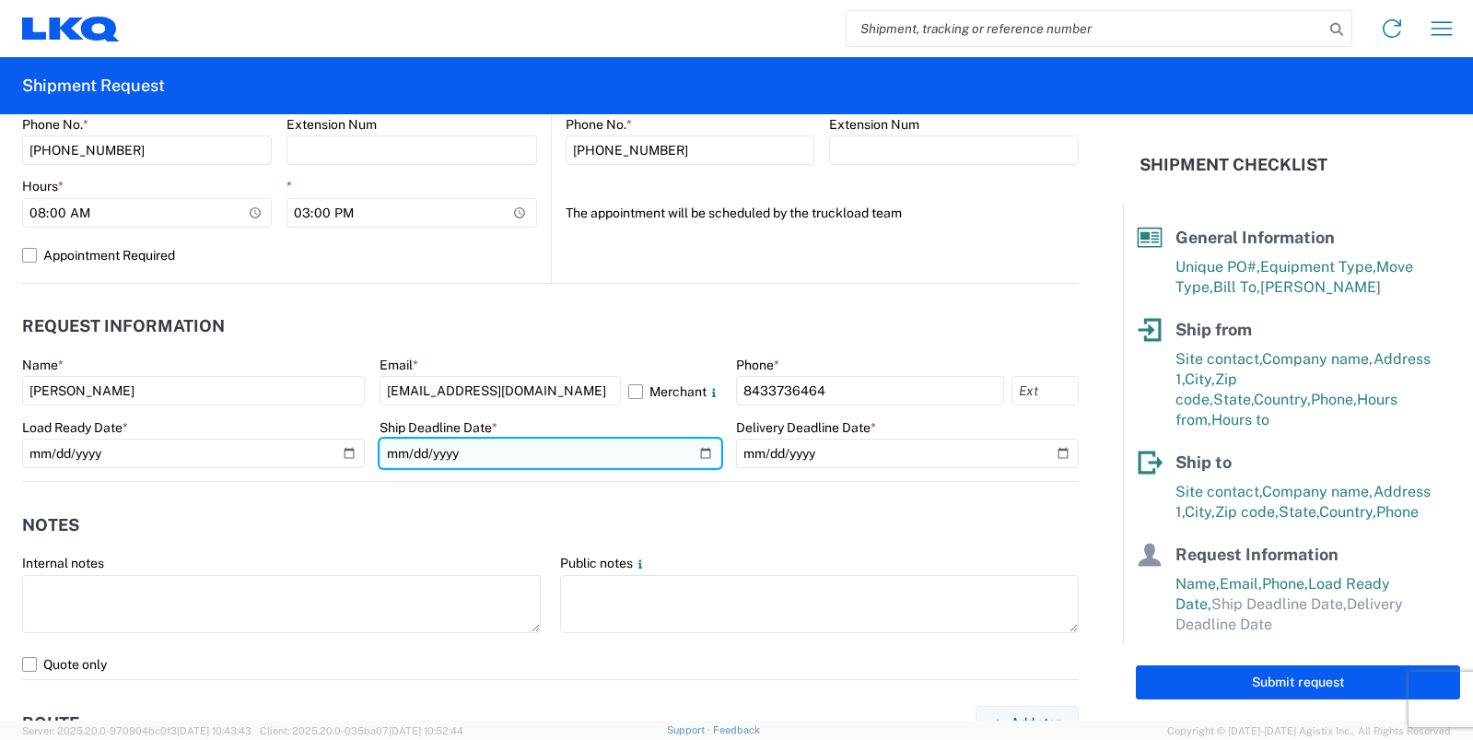
click at [689, 448] on input "date" at bounding box center [551, 453] width 343 height 29
type input "[DATE]"
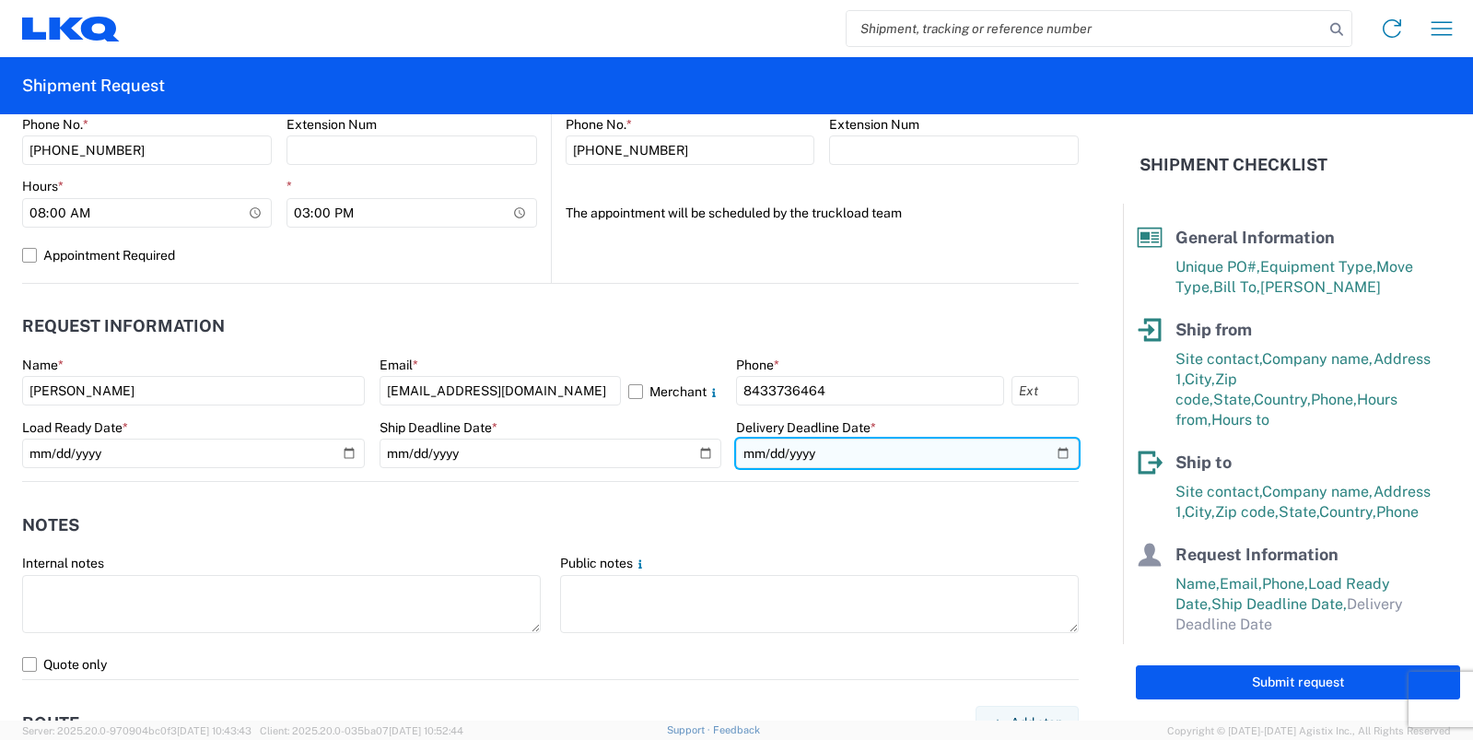
click at [1041, 453] on input "date" at bounding box center [907, 453] width 343 height 29
type input "[DATE]"
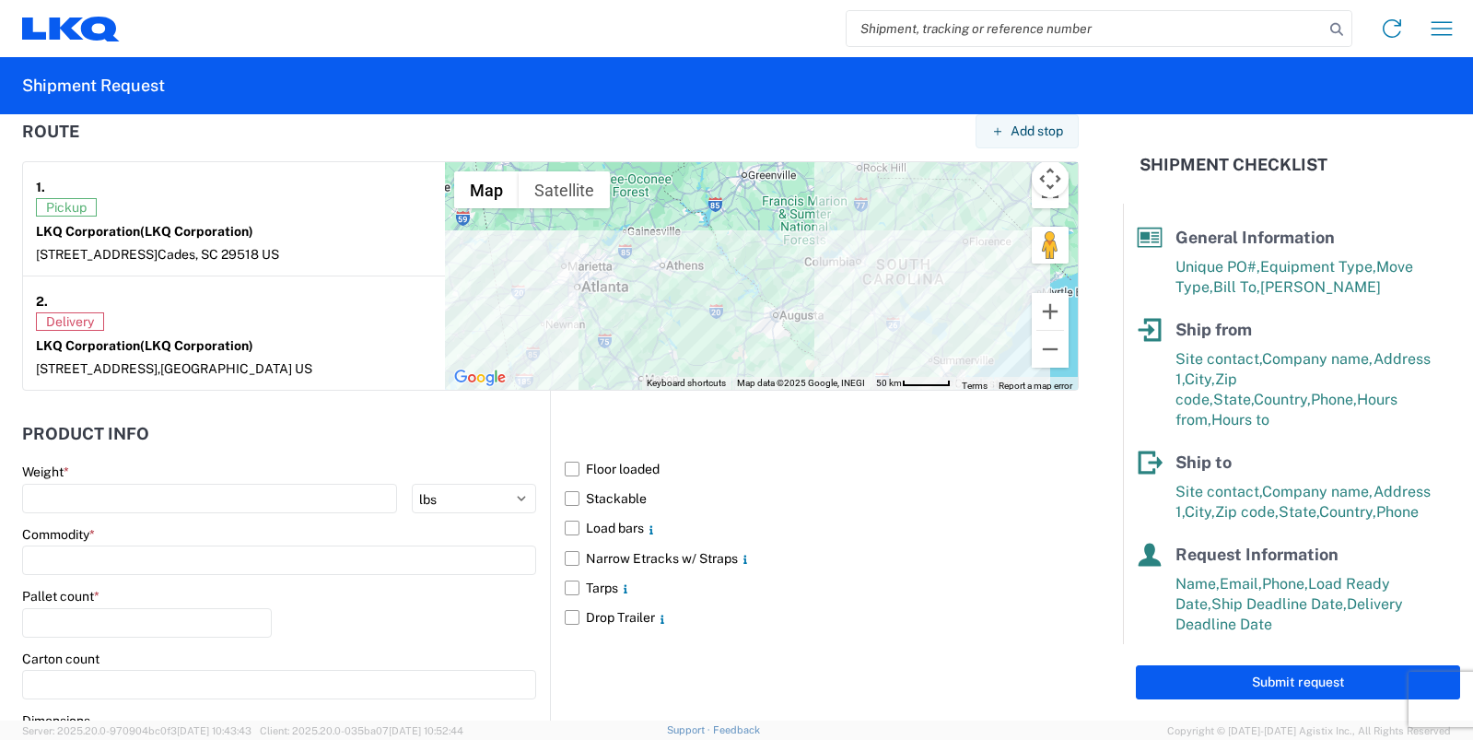
scroll to position [1420, 0]
click at [570, 473] on label "Floor loaded" at bounding box center [822, 469] width 514 height 29
click at [0, 0] on input "Floor loaded" at bounding box center [0, 0] width 0 height 0
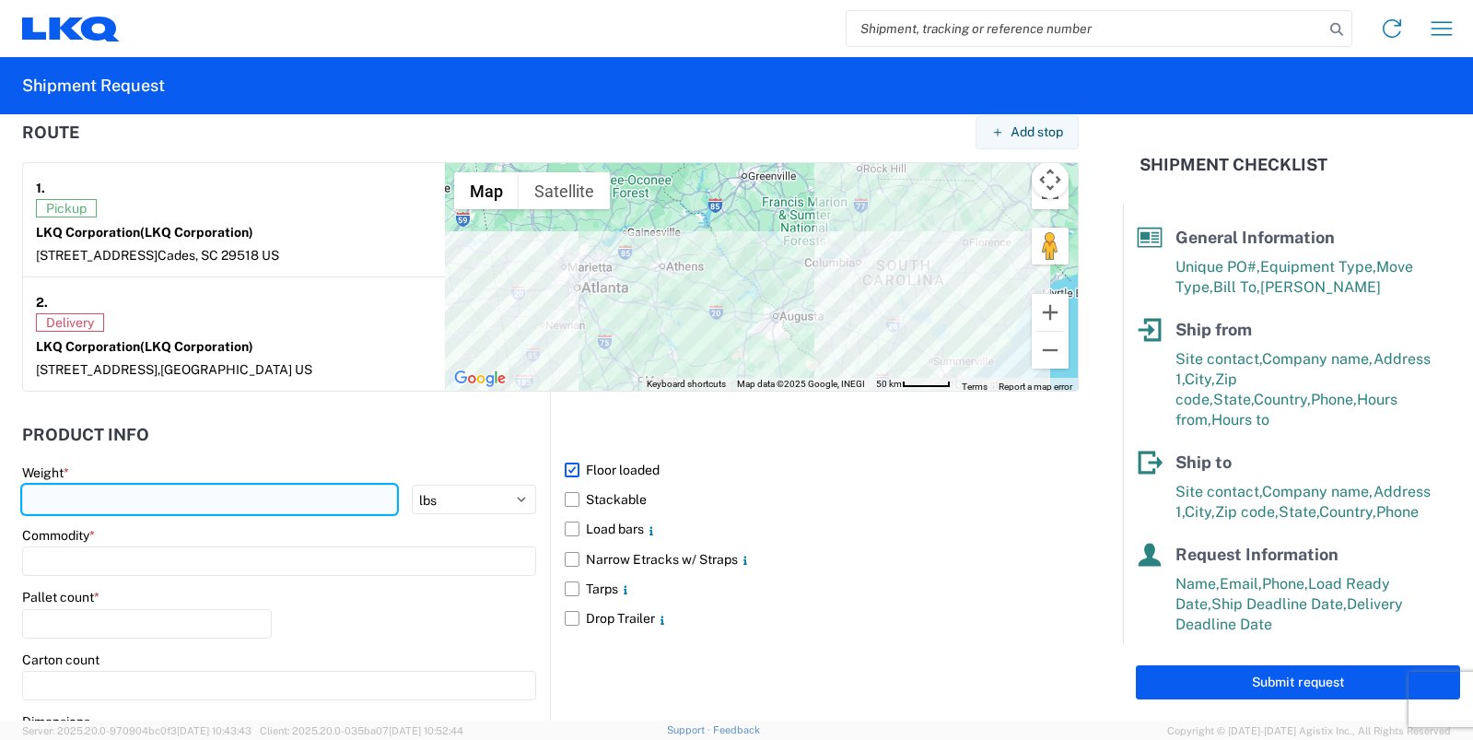
click at [223, 497] on input "number" at bounding box center [209, 499] width 375 height 29
type input "42000"
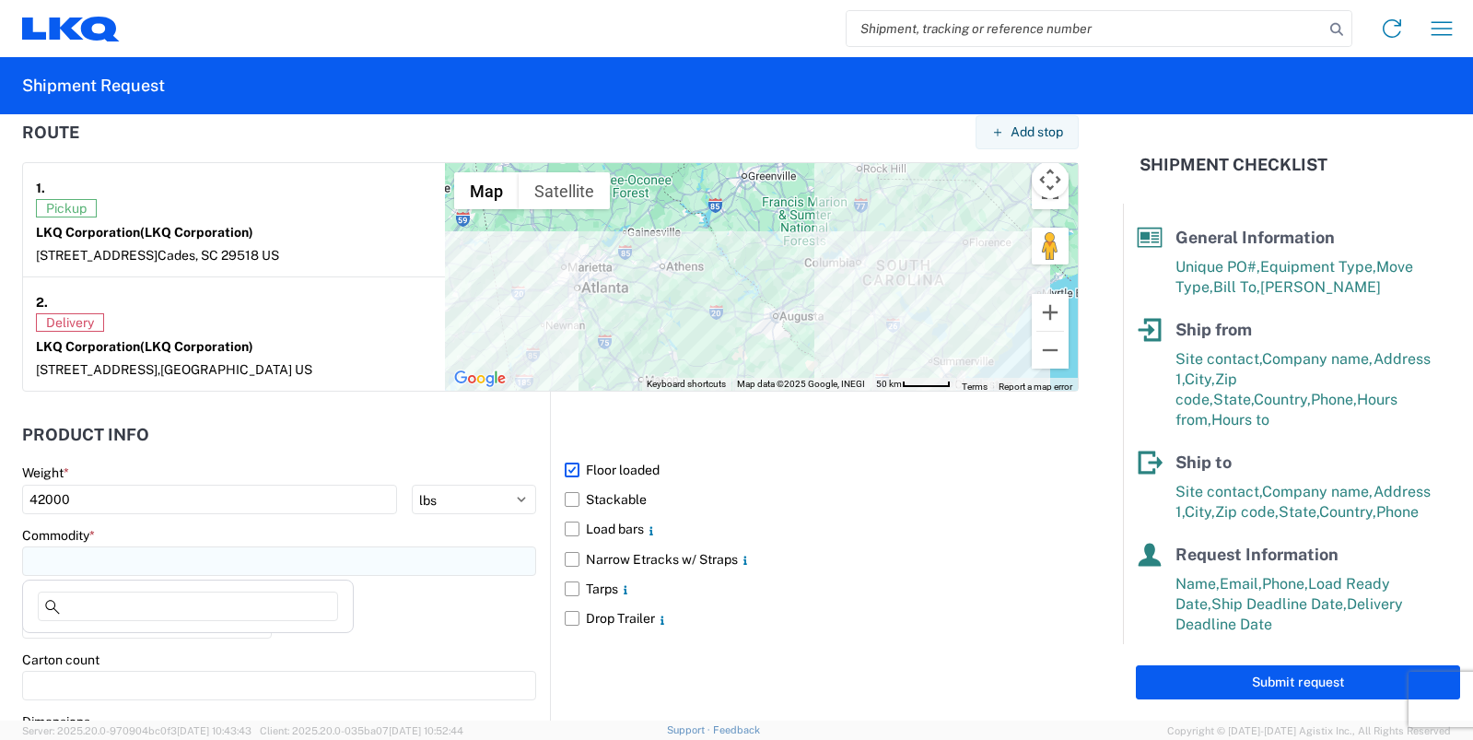
click at [227, 568] on input at bounding box center [279, 560] width 514 height 29
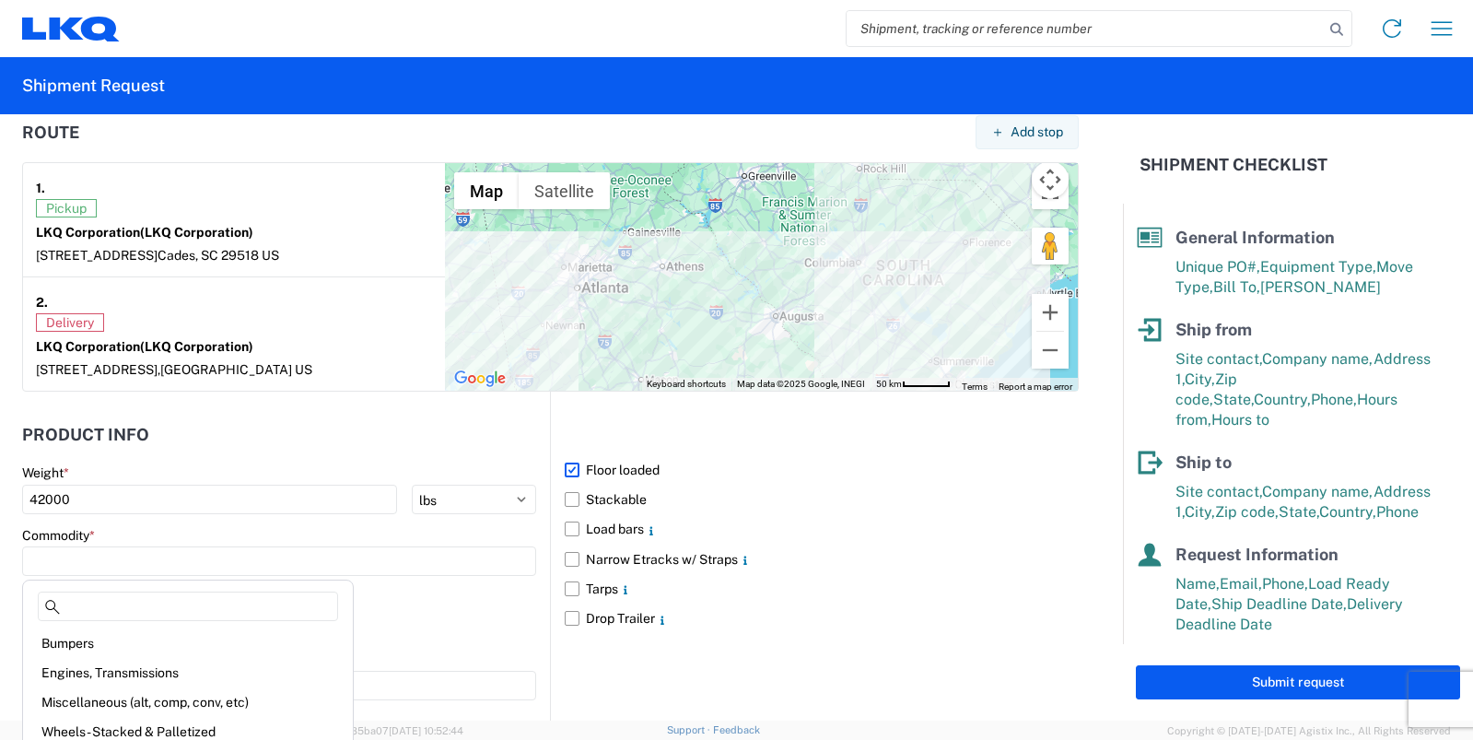
click at [183, 605] on agx-block-ui "Home Shipment request Shipment tracking Shipment Request General Information Te…" at bounding box center [736, 370] width 1473 height 740
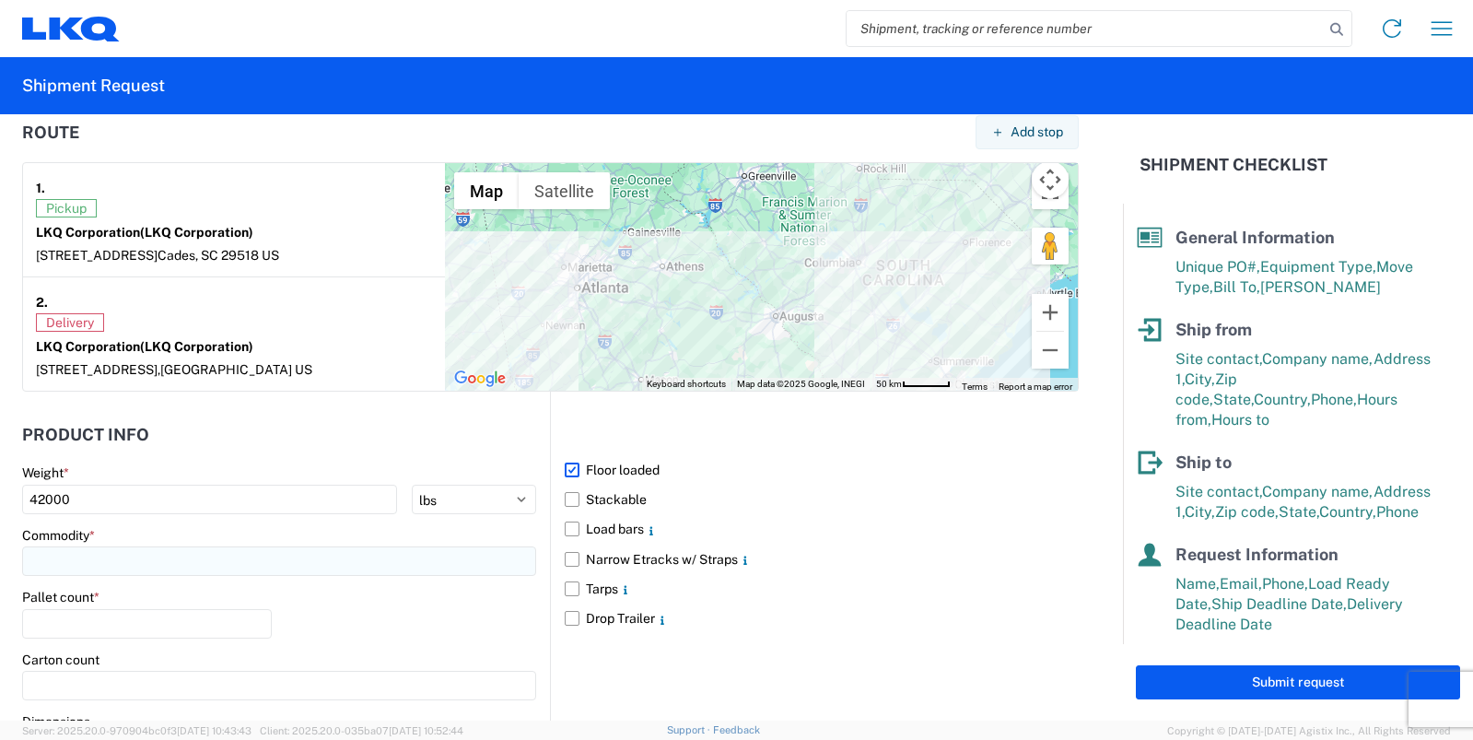
drag, startPoint x: 155, startPoint y: 543, endPoint x: 155, endPoint y: 553, distance: 10.1
click at [155, 544] on div "Commodity *" at bounding box center [279, 552] width 514 height 50
click at [155, 554] on input at bounding box center [279, 560] width 514 height 29
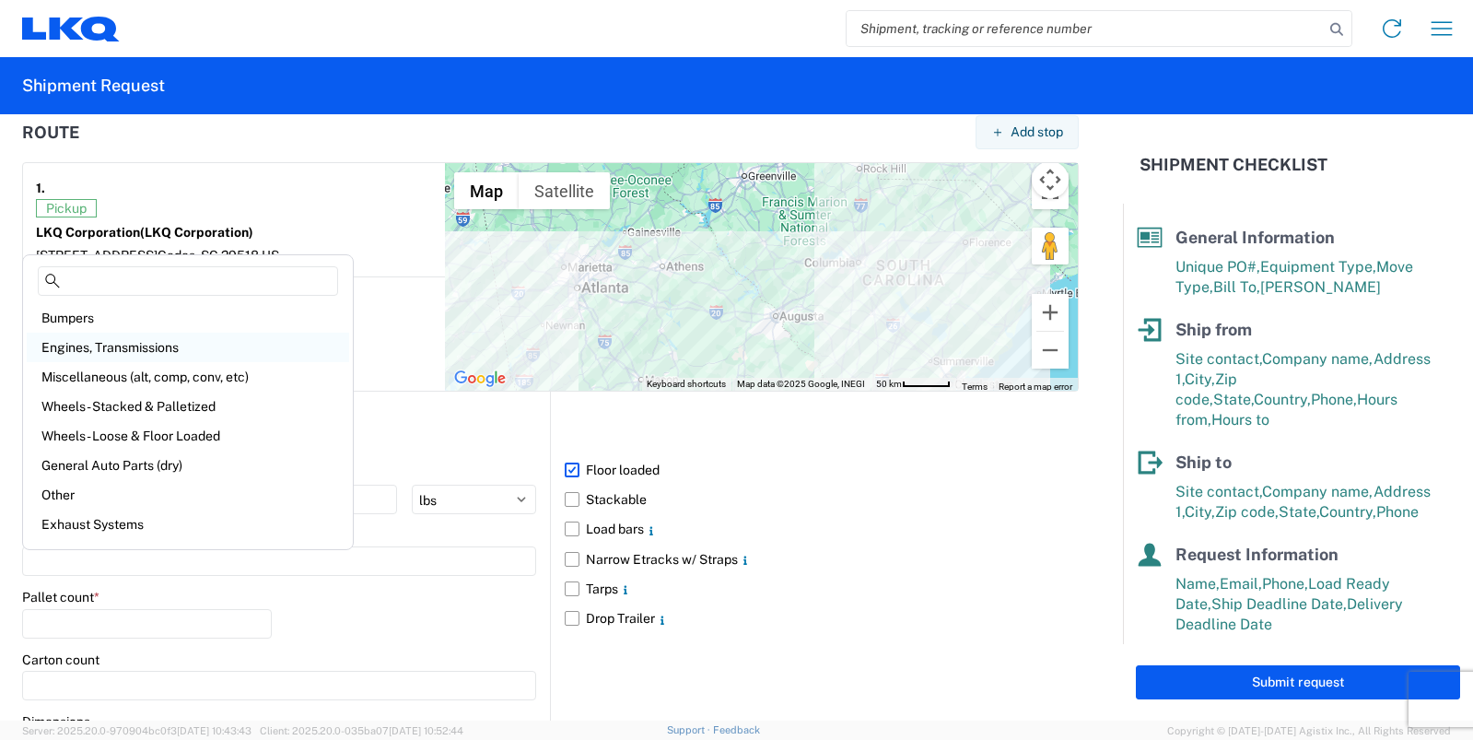
click at [118, 343] on div "Engines, Transmissions" at bounding box center [188, 347] width 322 height 29
type input "Engines, Transmissions"
click at [118, 343] on strong "LKQ Corporation (LKQ Corporation)" at bounding box center [144, 346] width 217 height 15
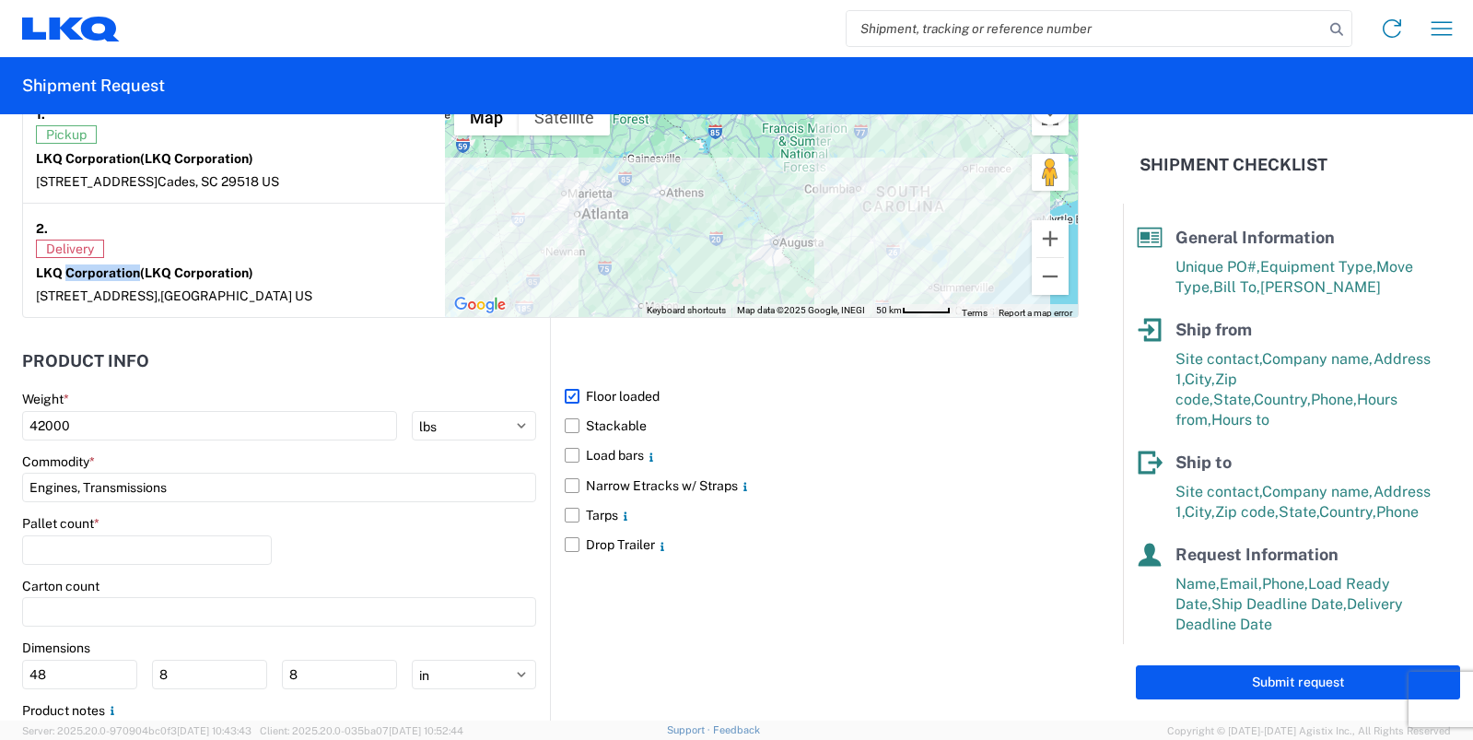
scroll to position [1604, 0]
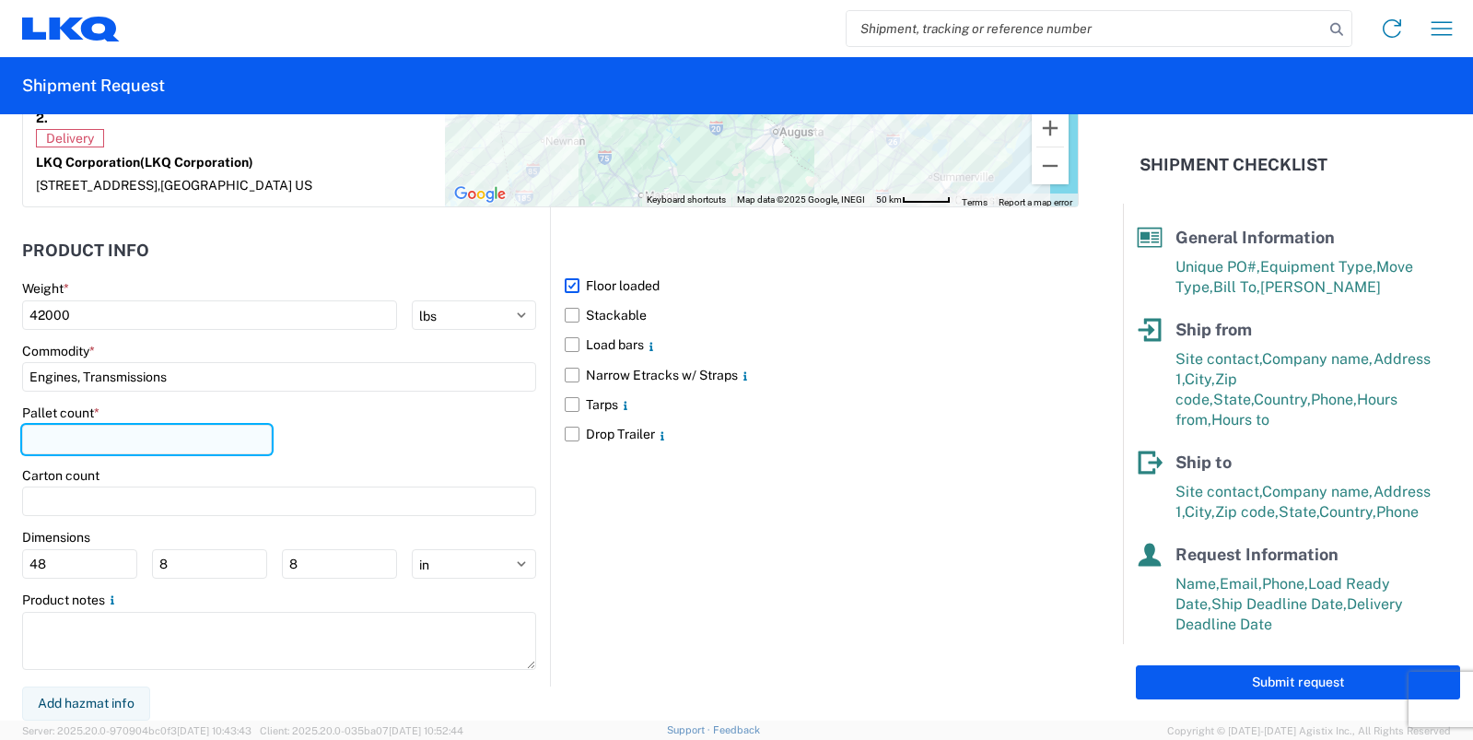
click at [121, 439] on input "number" at bounding box center [147, 439] width 250 height 29
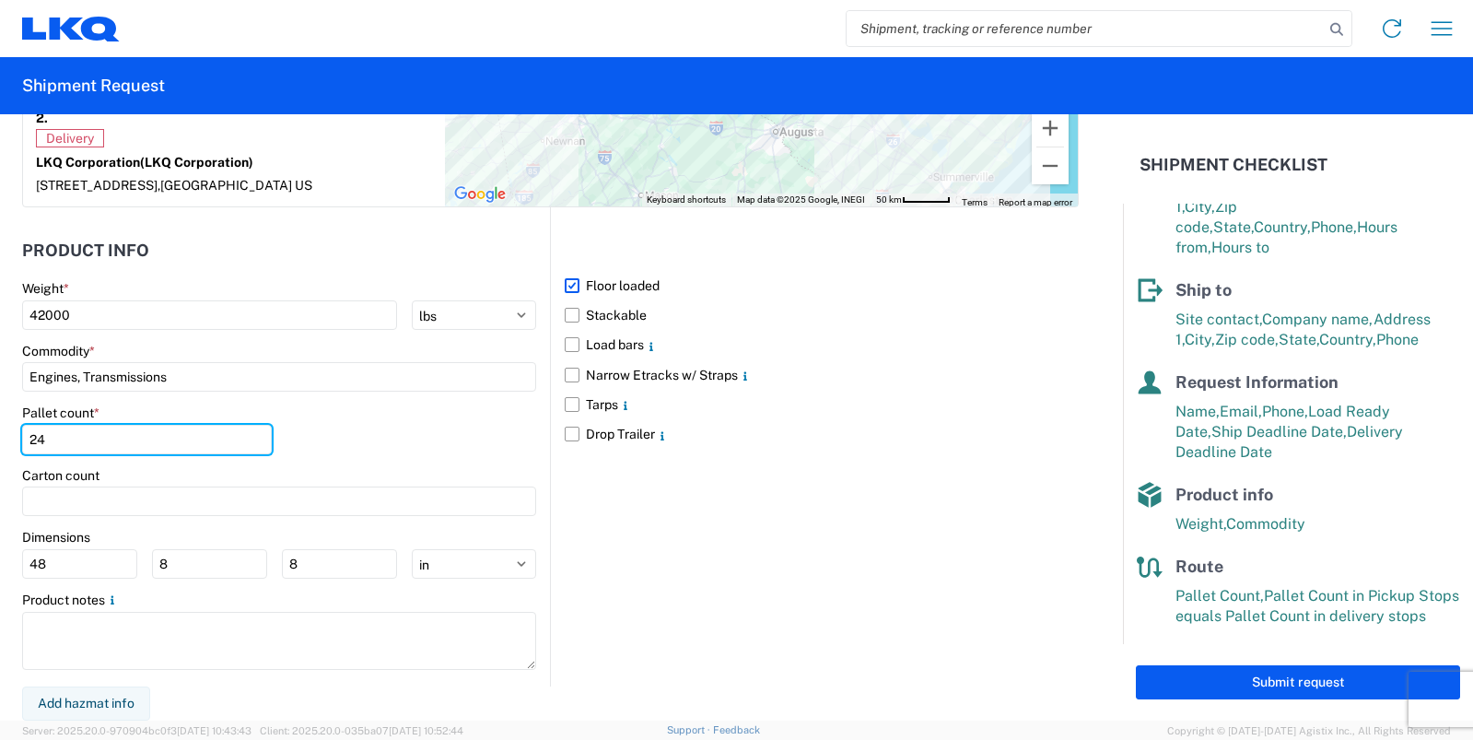
scroll to position [174, 0]
type input "24"
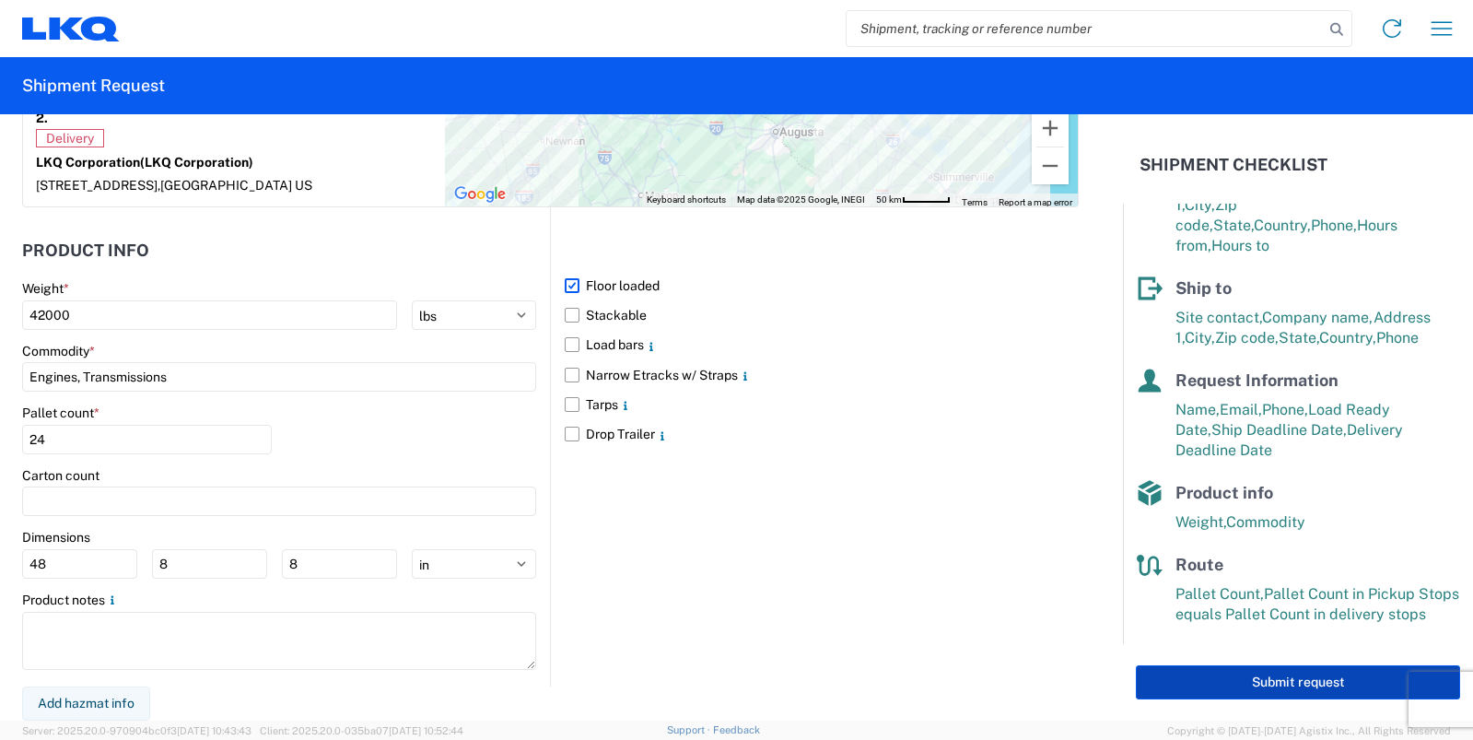
click at [1258, 679] on button "Submit request" at bounding box center [1298, 682] width 324 height 34
select select "SC"
select select "US"
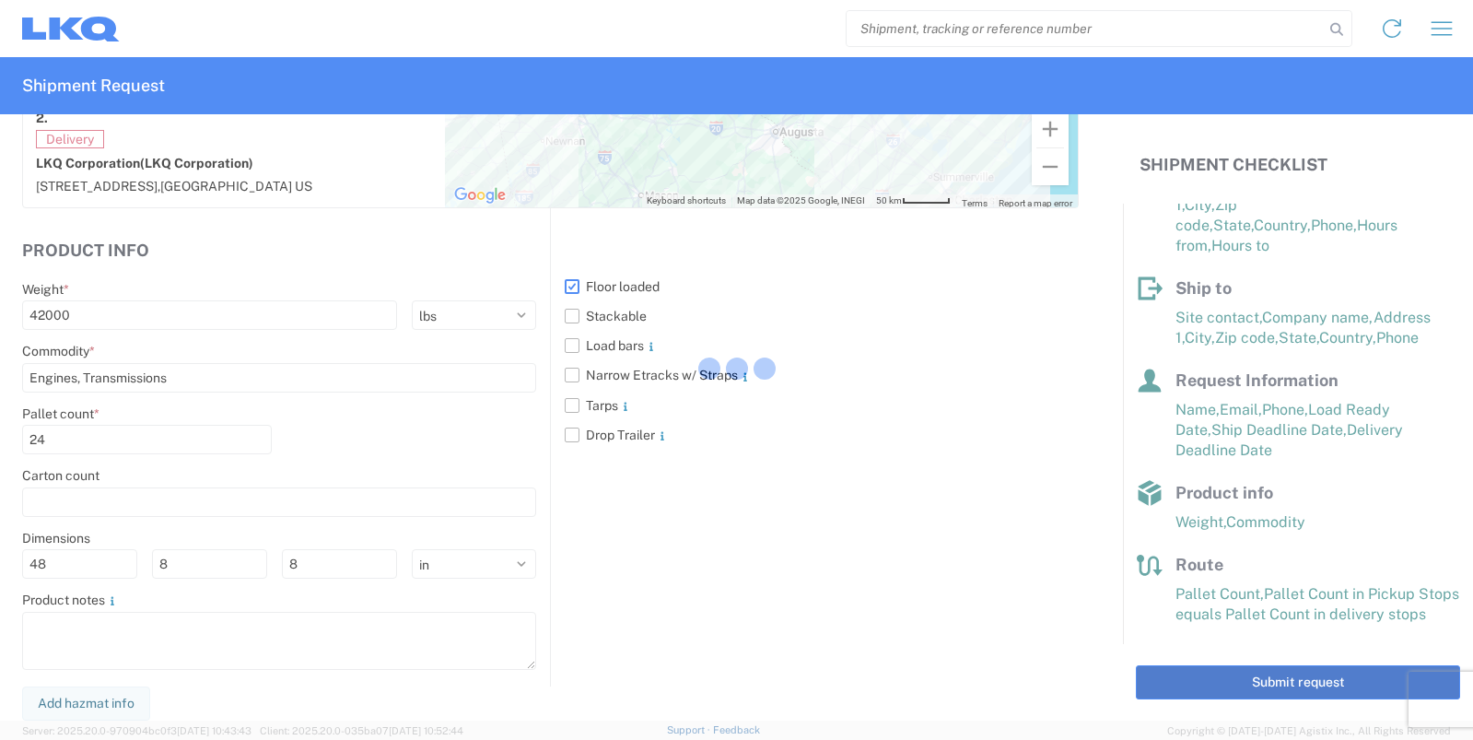
scroll to position [1603, 0]
